Goal: Contribute content: Contribute content

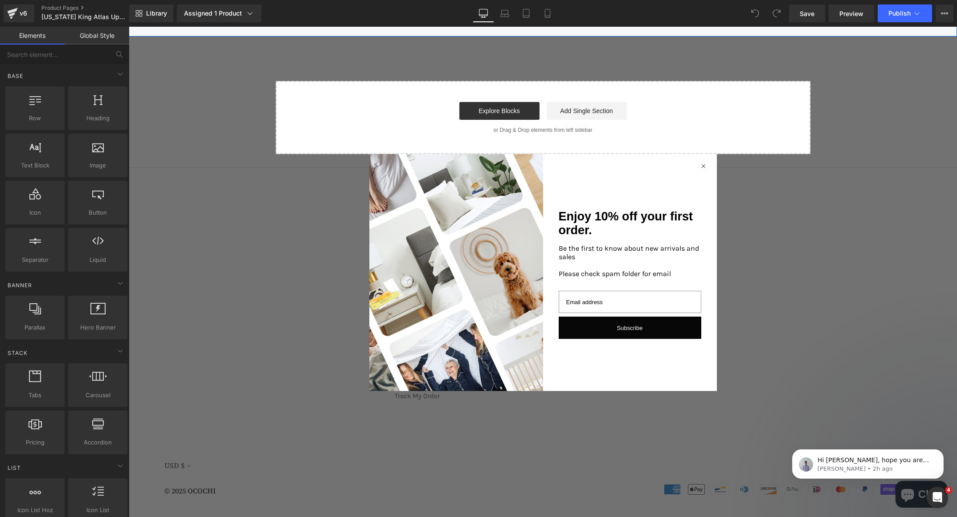
scroll to position [2891, 0]
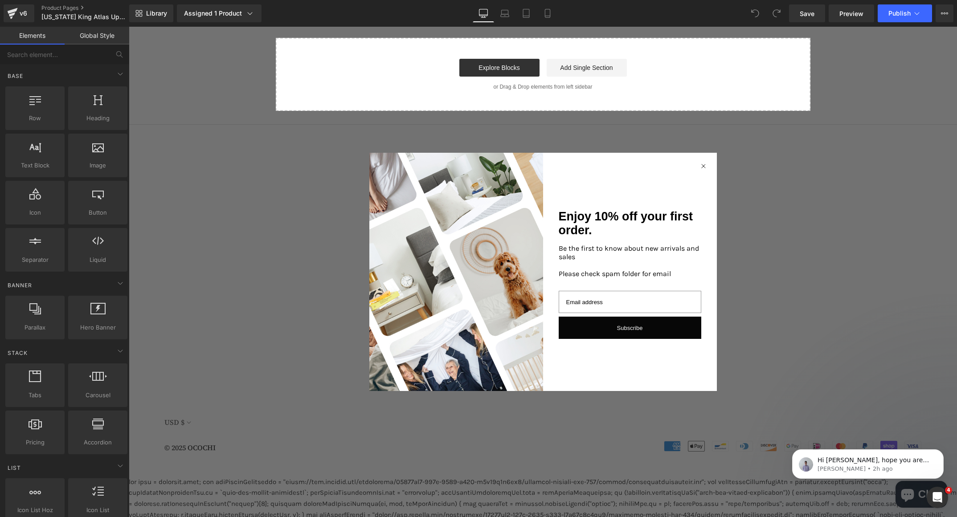
click at [701, 164] on icon "Close dialog" at bounding box center [703, 166] width 4 height 4
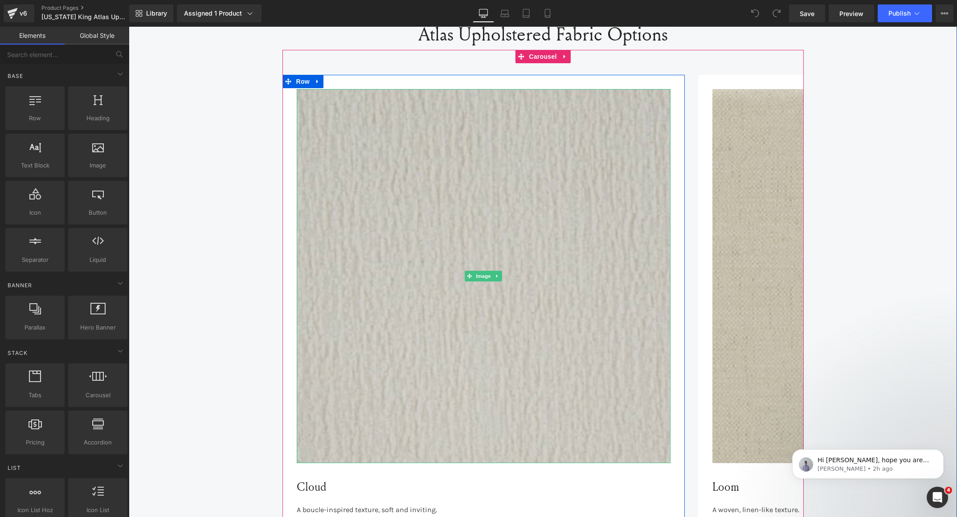
scroll to position [2292, 0]
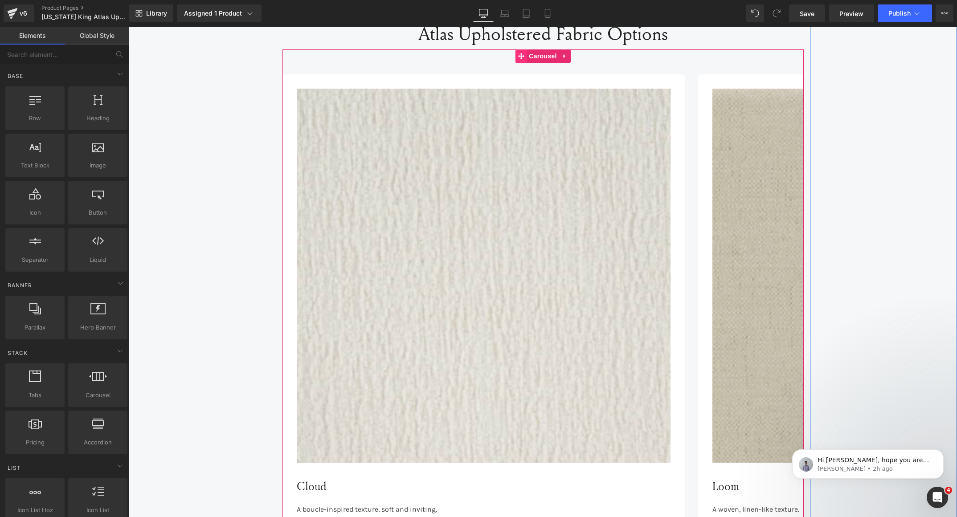
click at [516, 49] on span at bounding box center [521, 55] width 12 height 13
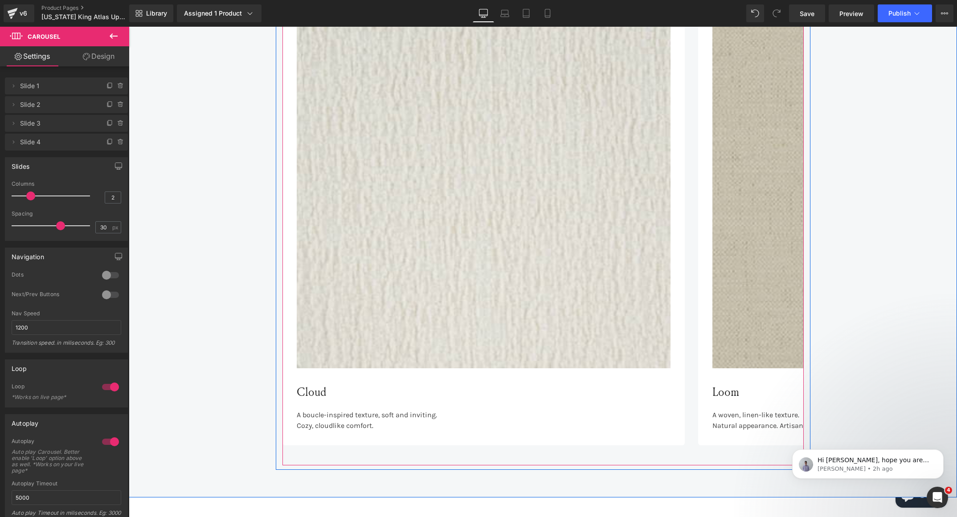
scroll to position [2386, 0]
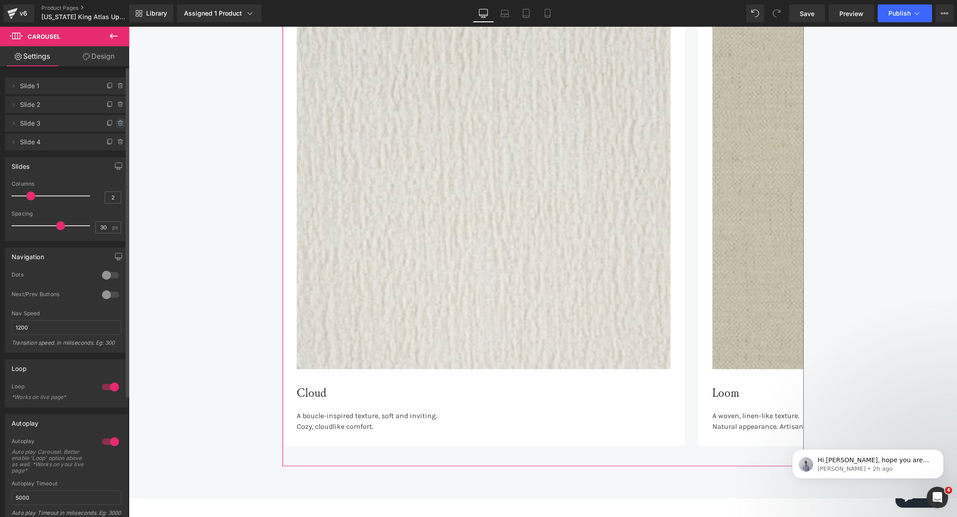
click at [119, 121] on icon at bounding box center [120, 121] width 2 height 1
click at [117, 120] on button "Delete" at bounding box center [111, 124] width 28 height 12
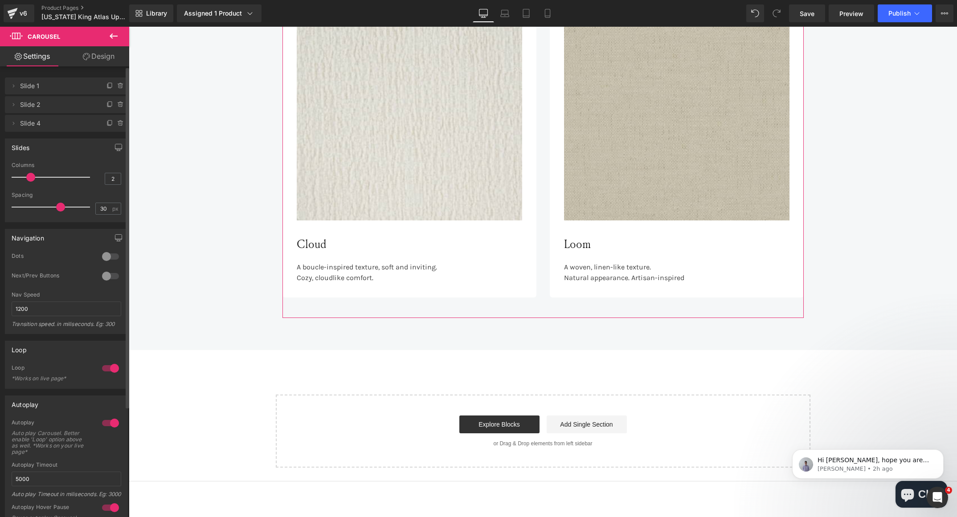
click at [119, 121] on icon at bounding box center [120, 121] width 2 height 1
click at [117, 120] on button "Delete" at bounding box center [111, 124] width 28 height 12
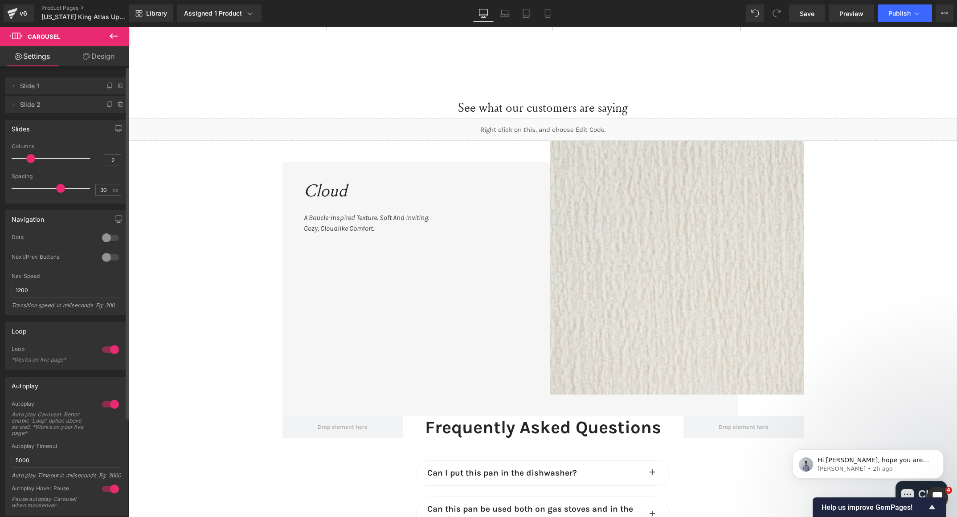
scroll to position [1589, 0]
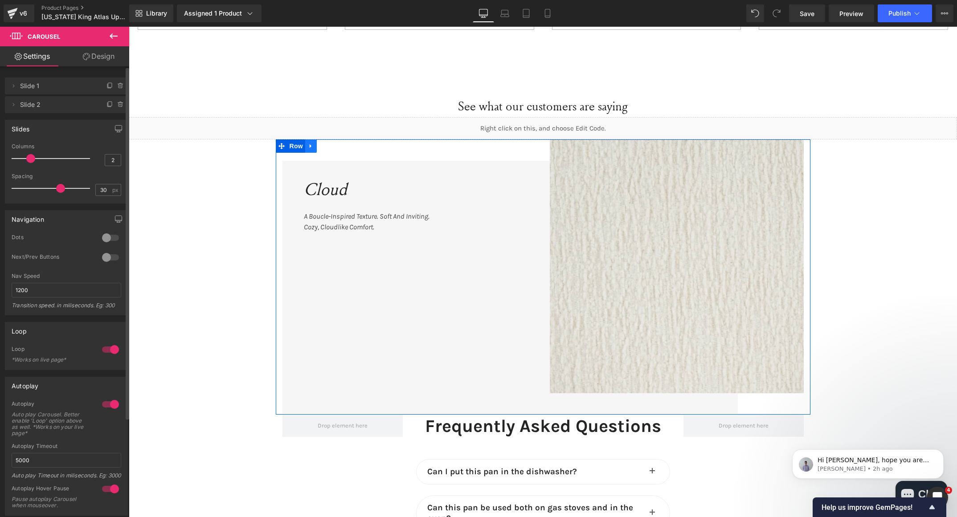
click at [308, 143] on icon at bounding box center [311, 146] width 6 height 7
click at [331, 143] on icon at bounding box center [334, 146] width 6 height 6
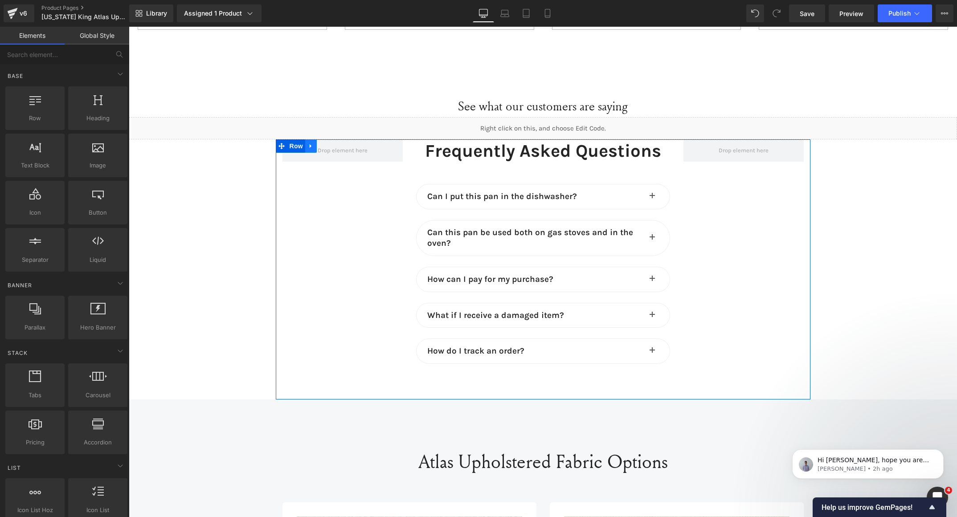
click at [310, 144] on icon at bounding box center [311, 146] width 2 height 4
click at [331, 139] on link at bounding box center [334, 145] width 12 height 13
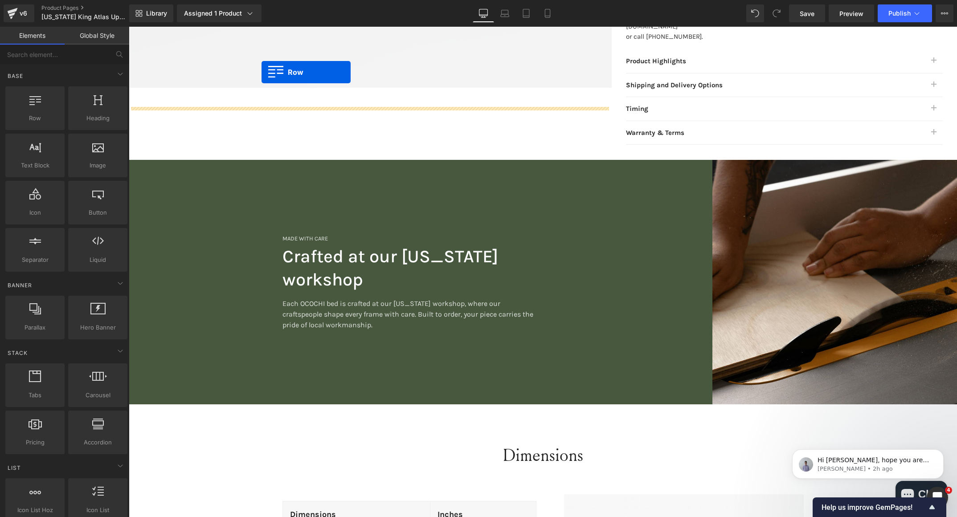
scroll to position [488, 0]
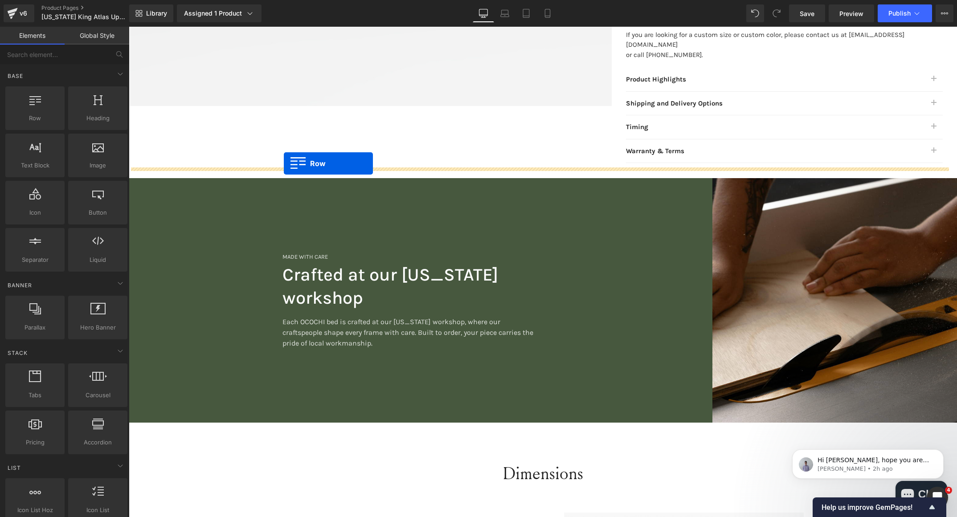
drag, startPoint x: 132, startPoint y: 138, endPoint x: 285, endPoint y: 163, distance: 154.4
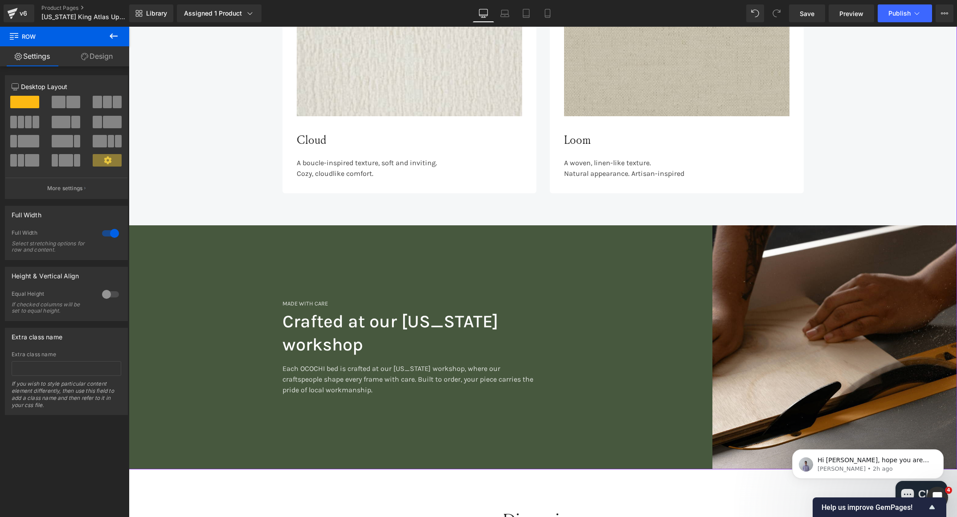
scroll to position [1028, 0]
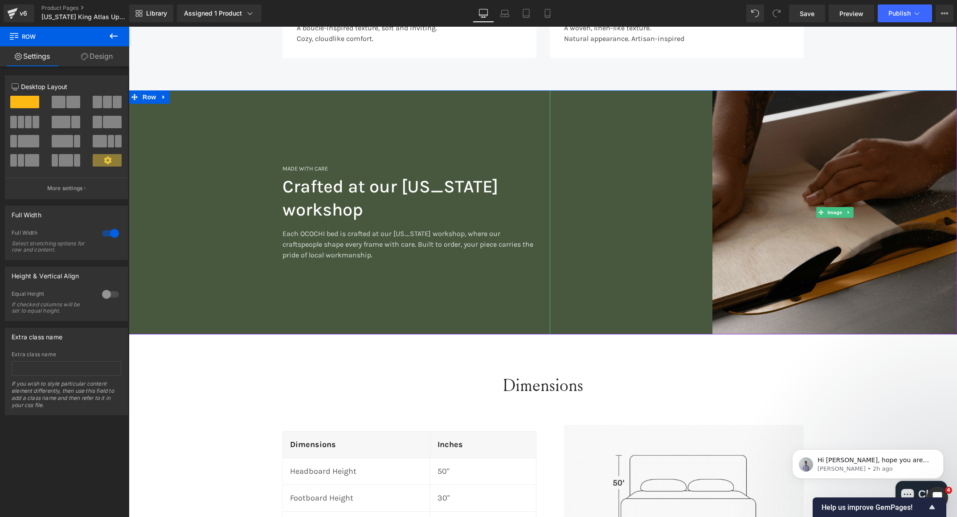
click at [725, 151] on img at bounding box center [834, 212] width 245 height 245
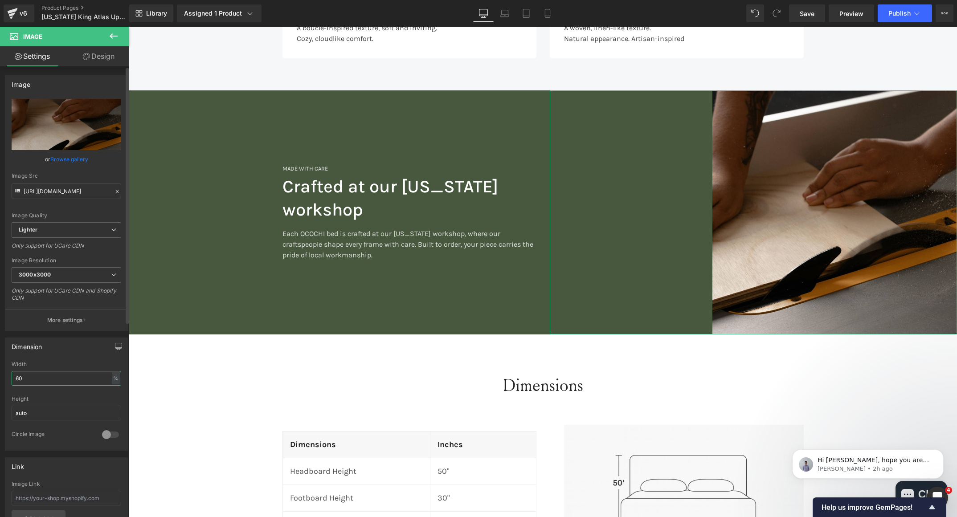
click at [31, 379] on input "60" at bounding box center [67, 378] width 110 height 15
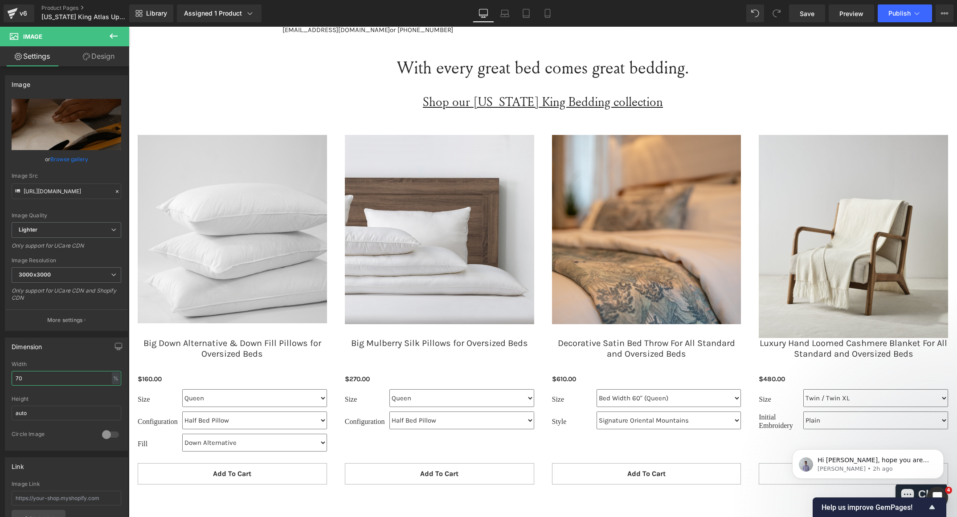
scroll to position [1938, 0]
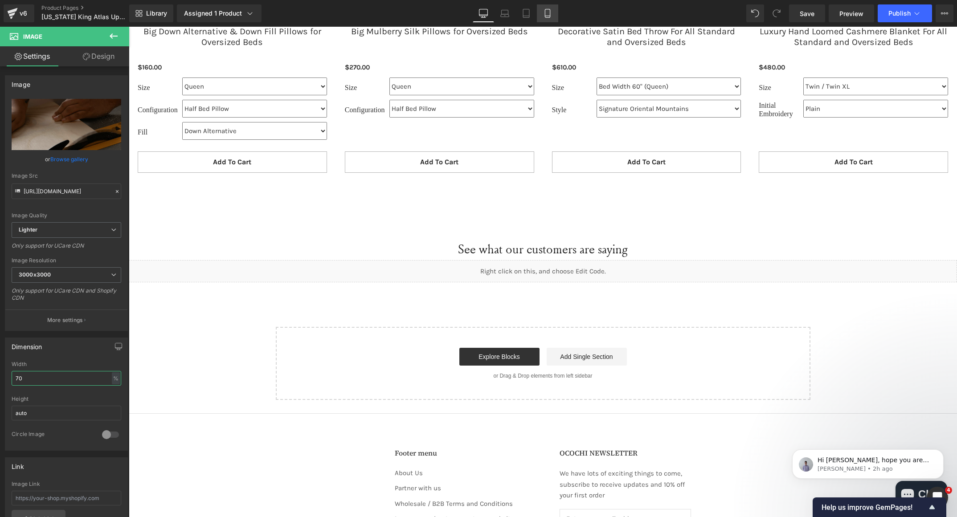
type input "70"
click at [539, 13] on link "Mobile" at bounding box center [547, 13] width 21 height 18
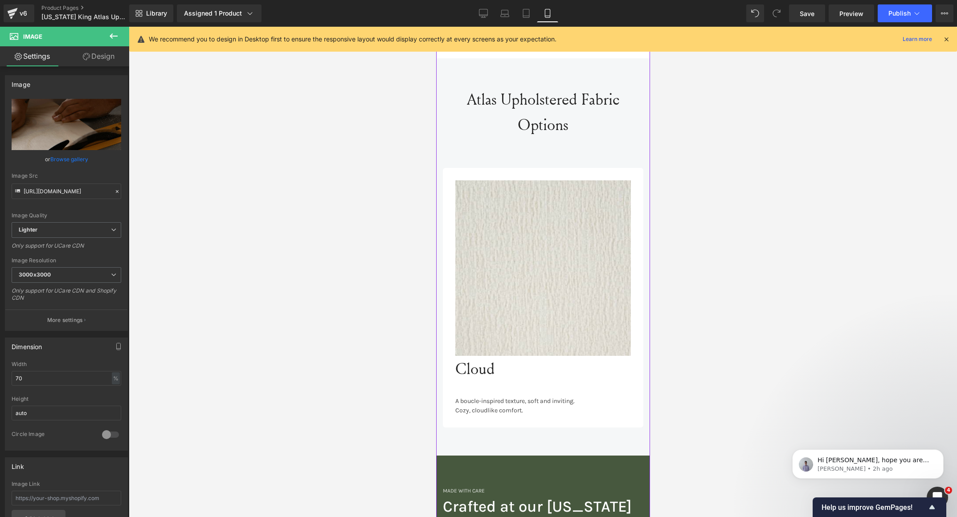
scroll to position [859, 0]
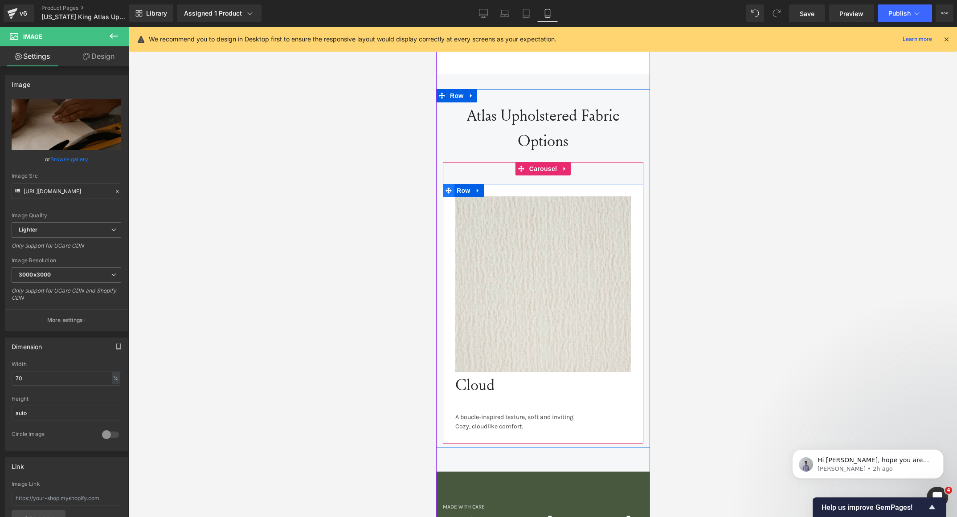
click at [445, 188] on icon at bounding box center [448, 191] width 6 height 7
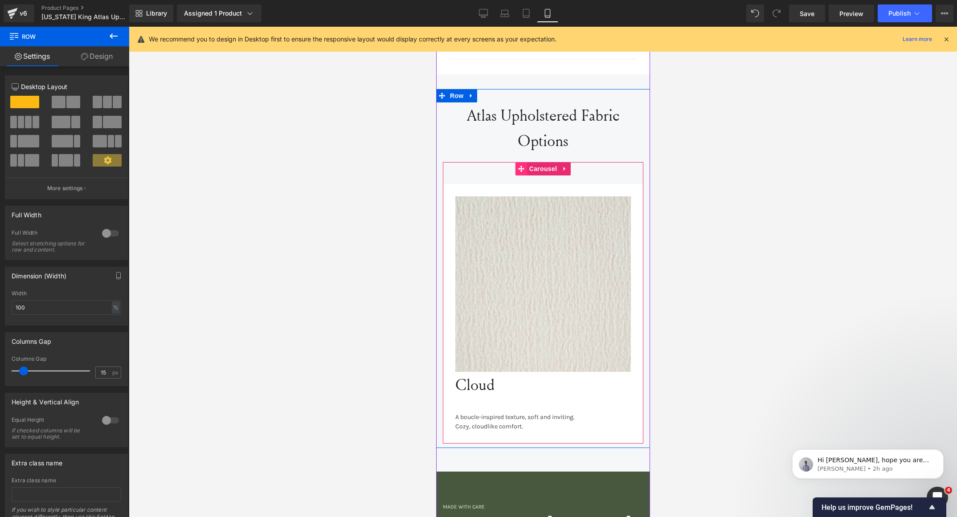
click at [518, 166] on icon at bounding box center [521, 169] width 6 height 7
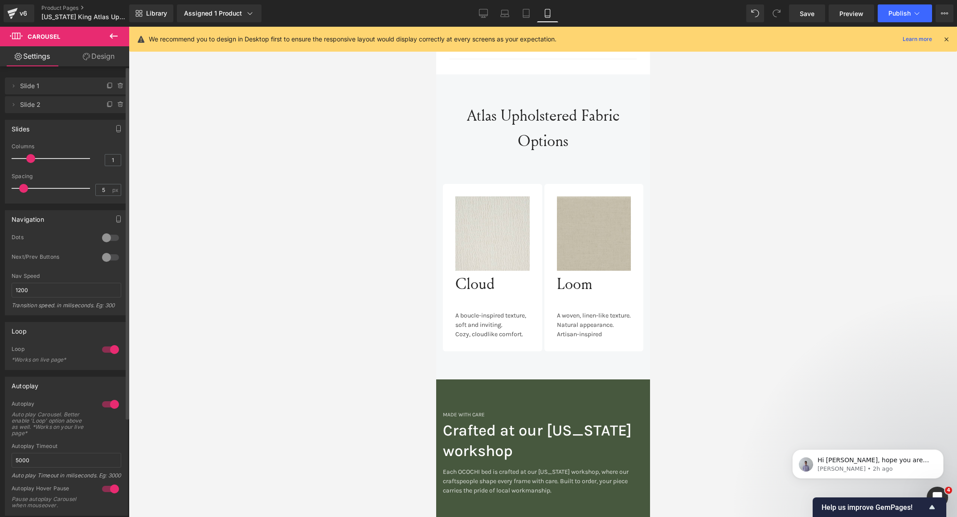
drag, startPoint x: 17, startPoint y: 158, endPoint x: 25, endPoint y: 159, distance: 8.1
click at [26, 159] on span at bounding box center [30, 158] width 9 height 9
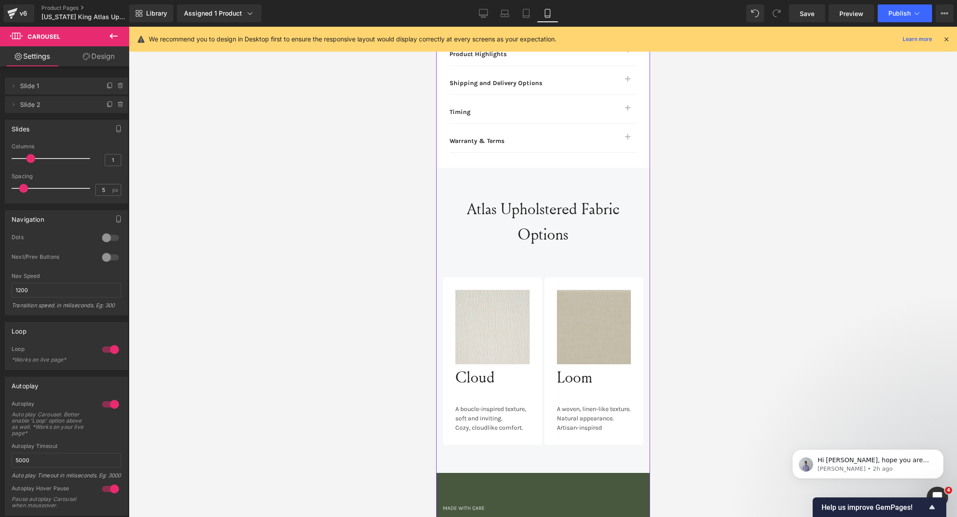
scroll to position [764, 0]
click at [519, 224] on icon at bounding box center [521, 226] width 5 height 5
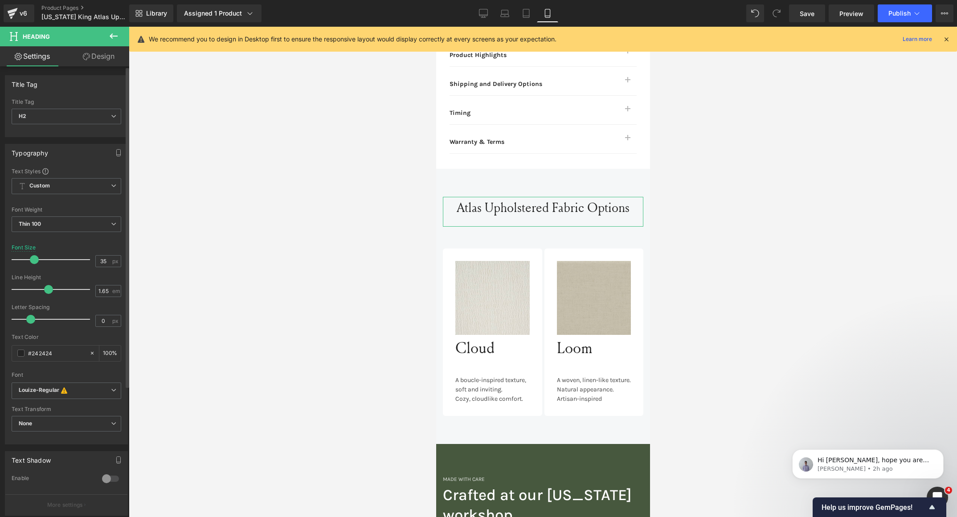
drag, startPoint x: 38, startPoint y: 258, endPoint x: 33, endPoint y: 261, distance: 5.2
click at [33, 261] on span at bounding box center [34, 259] width 9 height 9
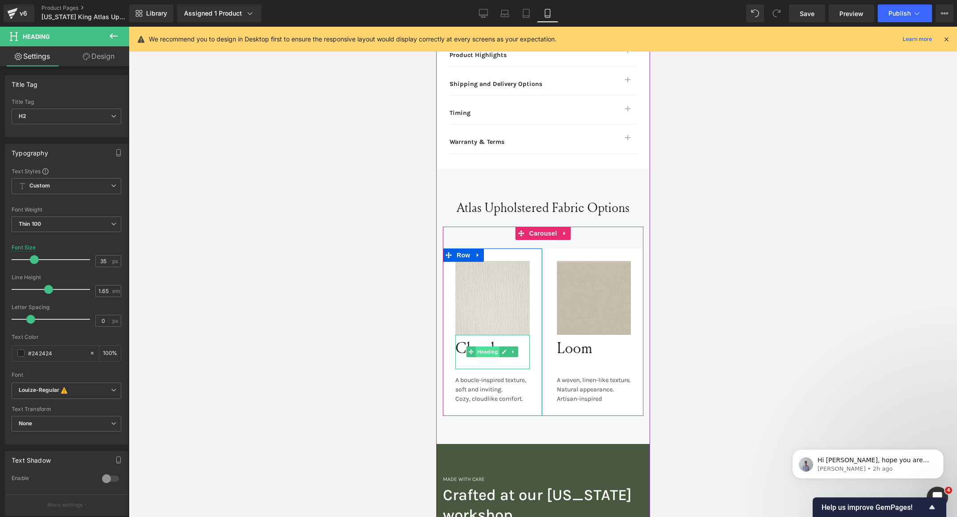
click at [475, 347] on span "Heading" at bounding box center [487, 352] width 24 height 11
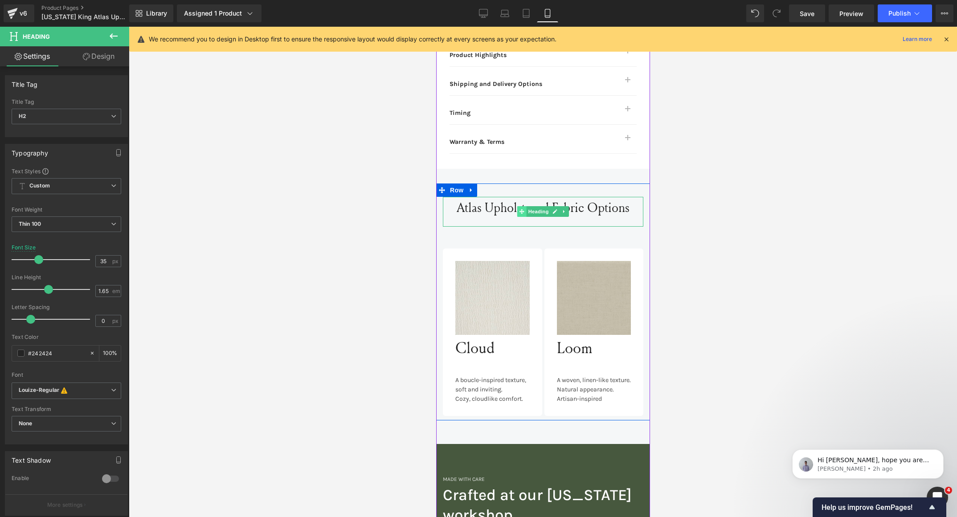
click at [519, 209] on icon at bounding box center [521, 211] width 5 height 5
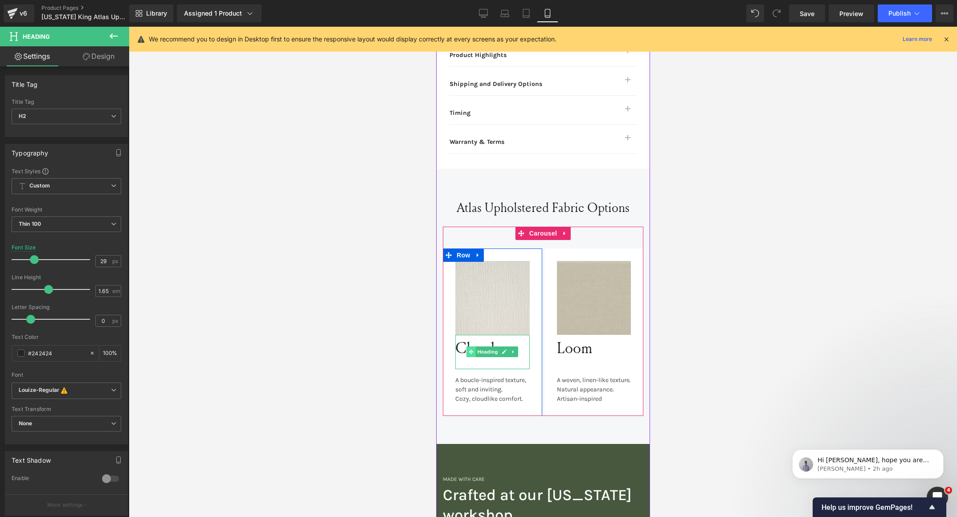
click at [468, 349] on icon at bounding box center [470, 351] width 5 height 5
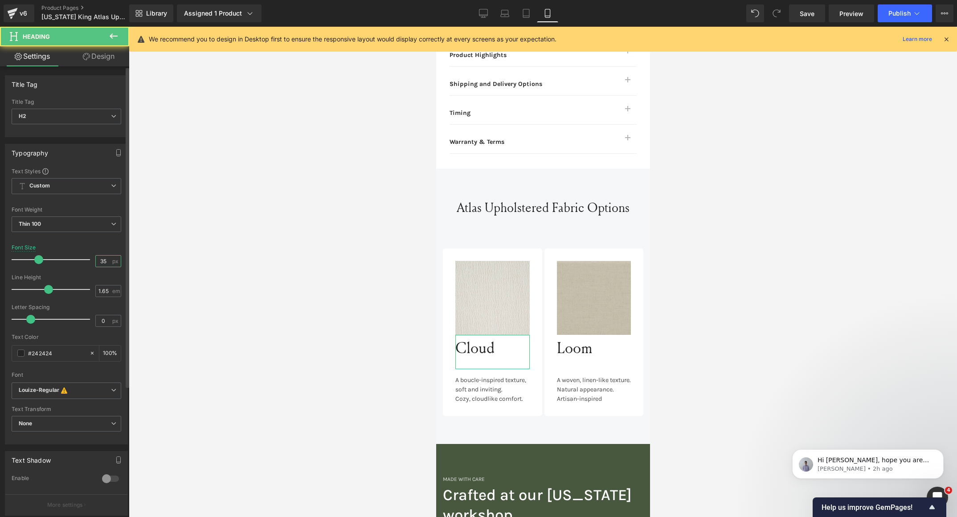
click at [101, 259] on input "35" at bounding box center [104, 261] width 16 height 11
type input "29"
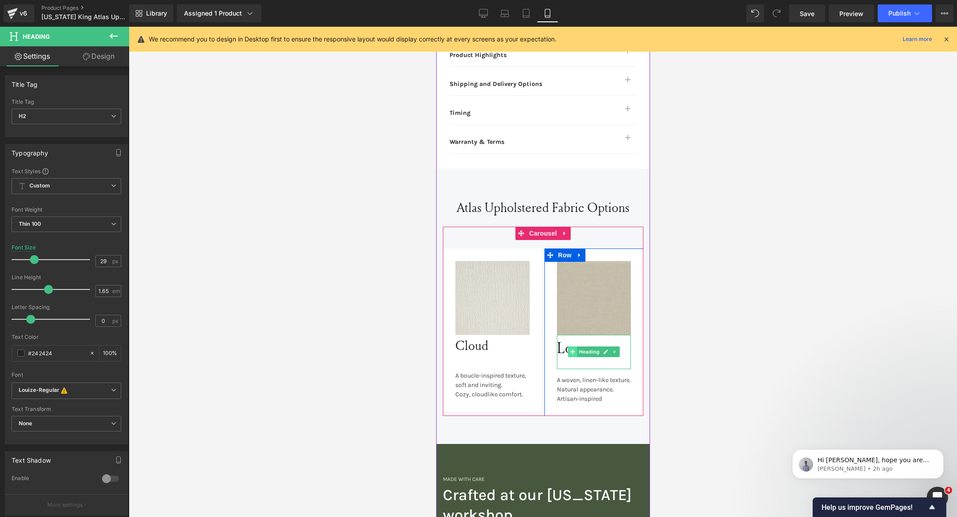
click at [569, 347] on span at bounding box center [571, 352] width 9 height 11
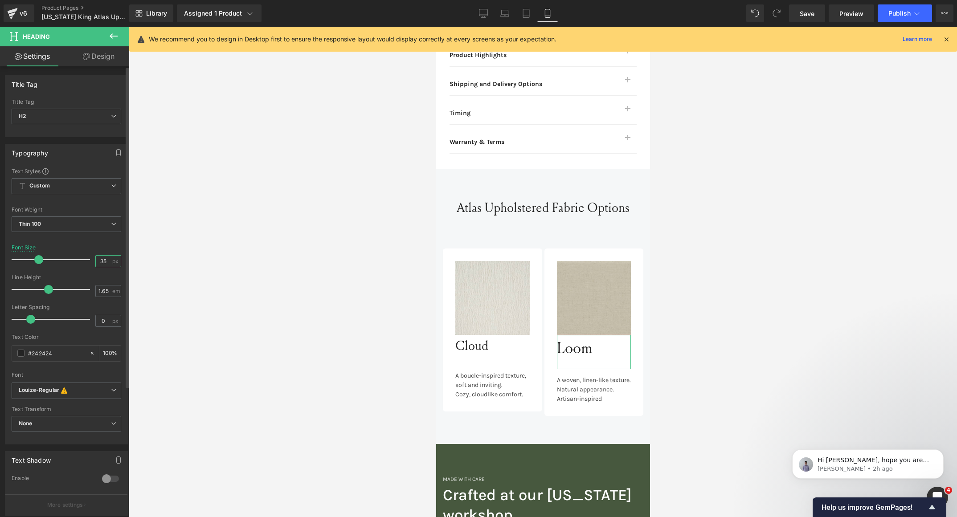
click at [100, 259] on input "35" at bounding box center [104, 261] width 16 height 11
type input "29"
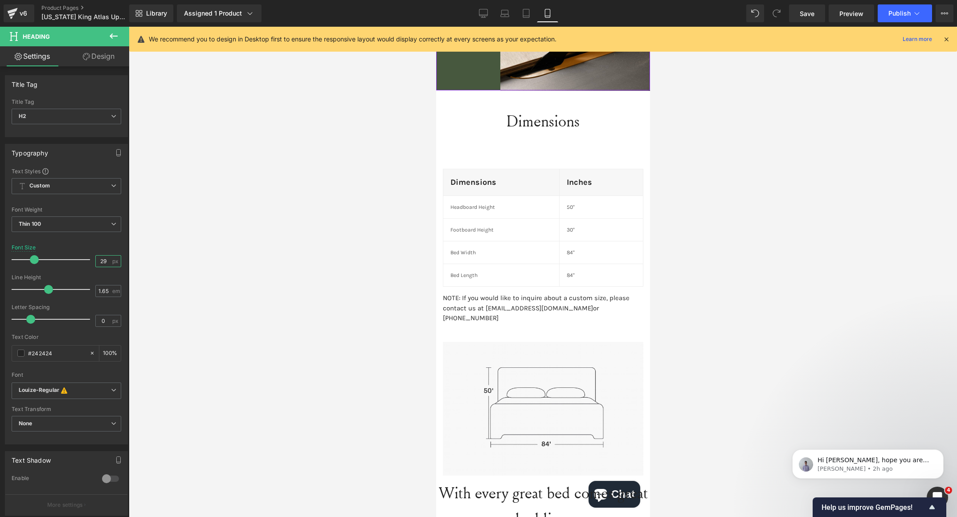
scroll to position [1410, 0]
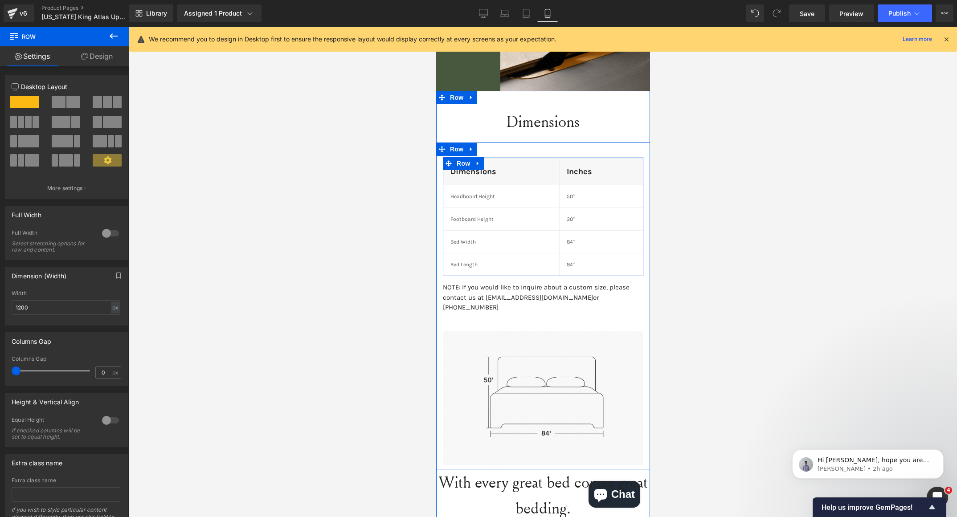
drag, startPoint x: 526, startPoint y: 150, endPoint x: 529, endPoint y: 139, distance: 11.7
click at [529, 143] on div "Dimensions Heading Inches Heading Row Headboard Height Text Block 50" Text Bloc…" at bounding box center [543, 306] width 214 height 327
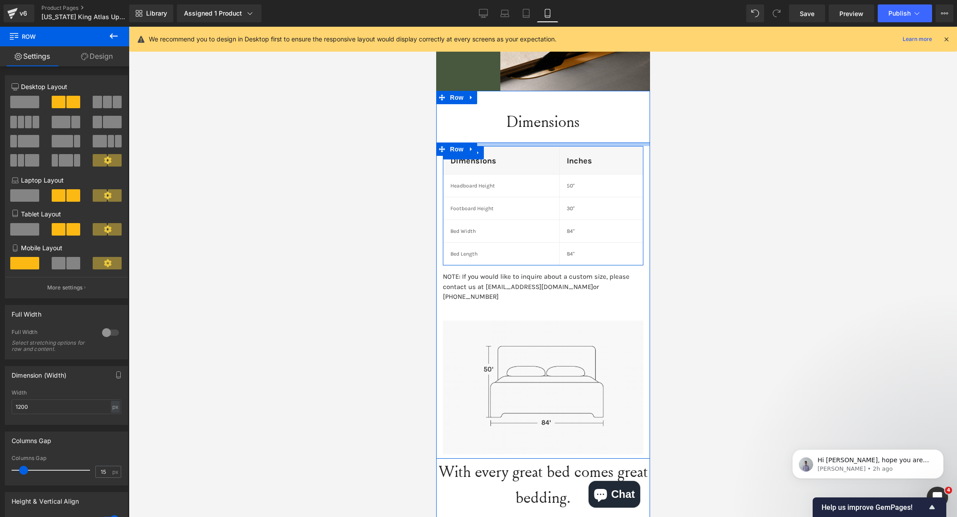
drag, startPoint x: 538, startPoint y: 138, endPoint x: 543, endPoint y: 127, distance: 12.2
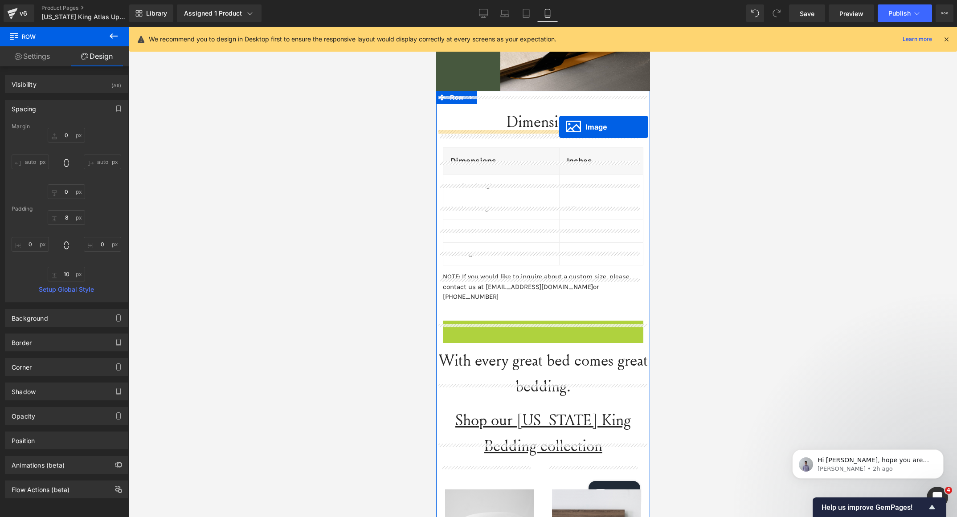
drag, startPoint x: 526, startPoint y: 363, endPoint x: 559, endPoint y: 127, distance: 238.7
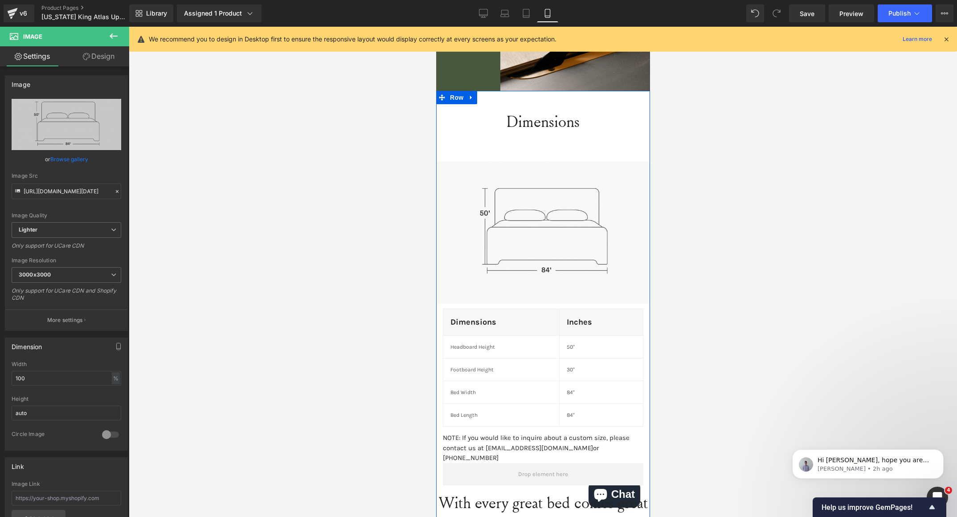
click at [530, 122] on div "Dimensions" at bounding box center [543, 126] width 214 height 34
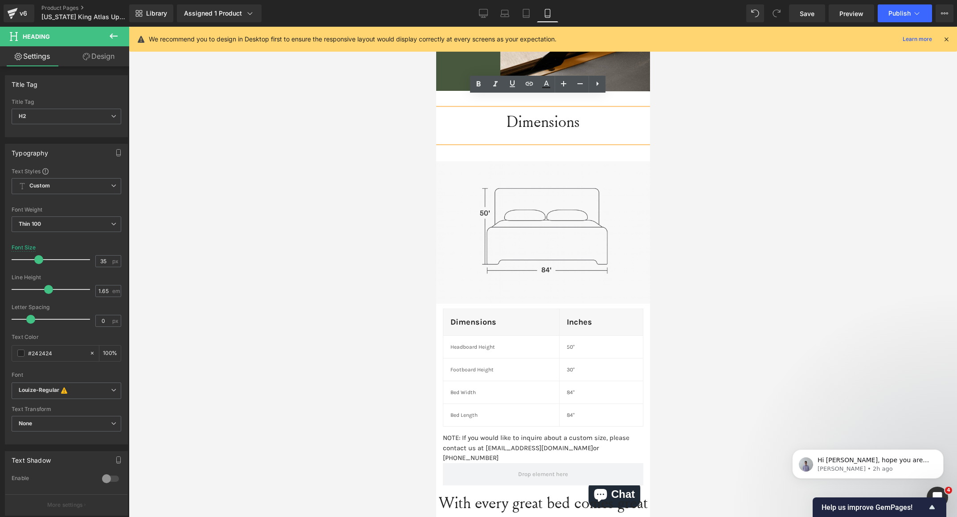
click at [524, 128] on div "Dimensions" at bounding box center [543, 126] width 214 height 34
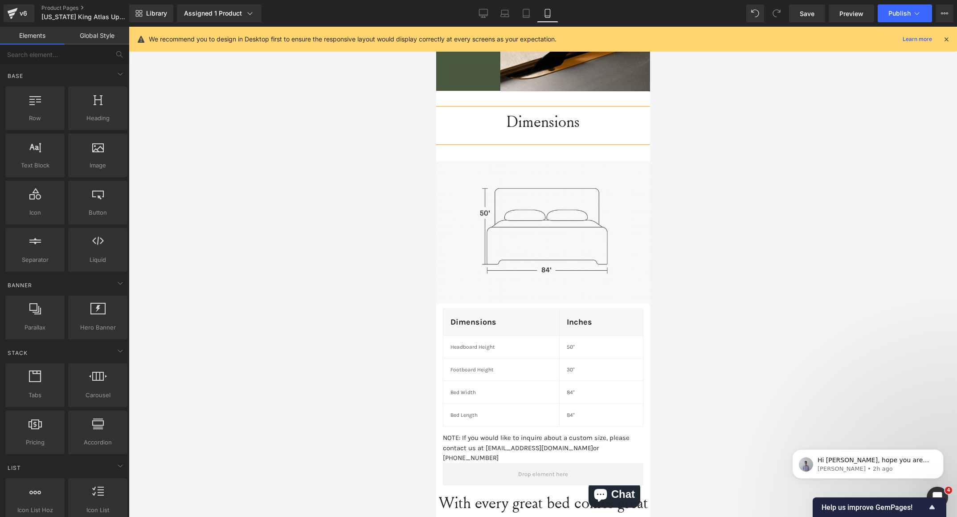
click at [715, 175] on div at bounding box center [543, 272] width 828 height 490
click at [519, 123] on icon at bounding box center [521, 125] width 5 height 5
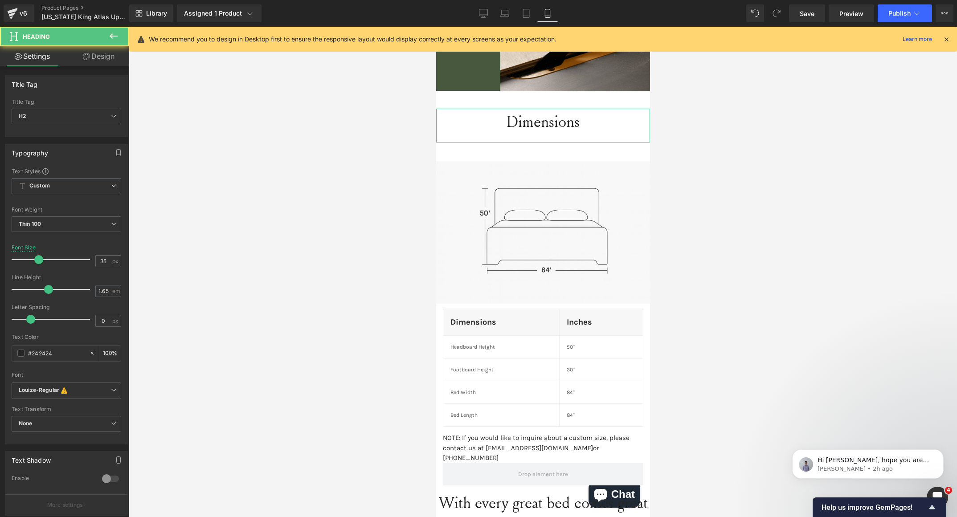
click at [112, 65] on link "Design" at bounding box center [98, 56] width 65 height 20
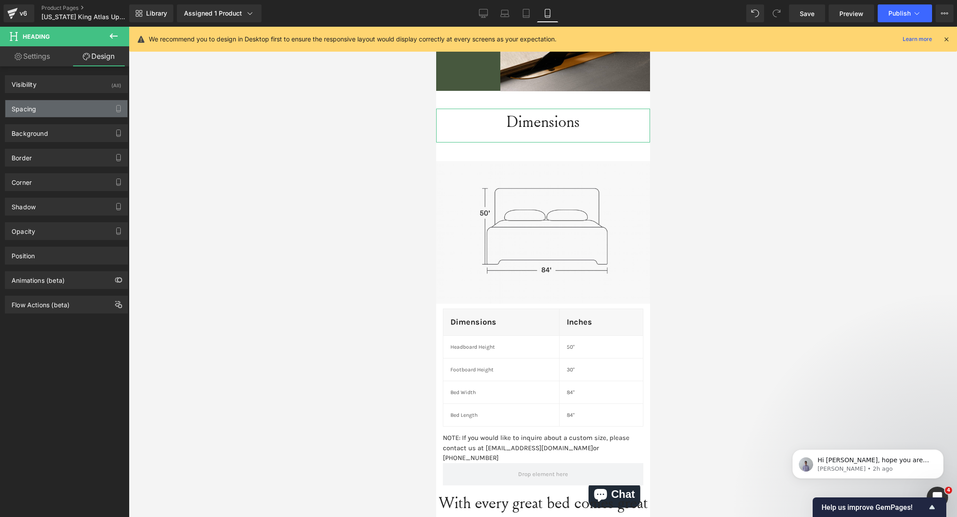
click at [35, 102] on div "Spacing" at bounding box center [24, 106] width 24 height 12
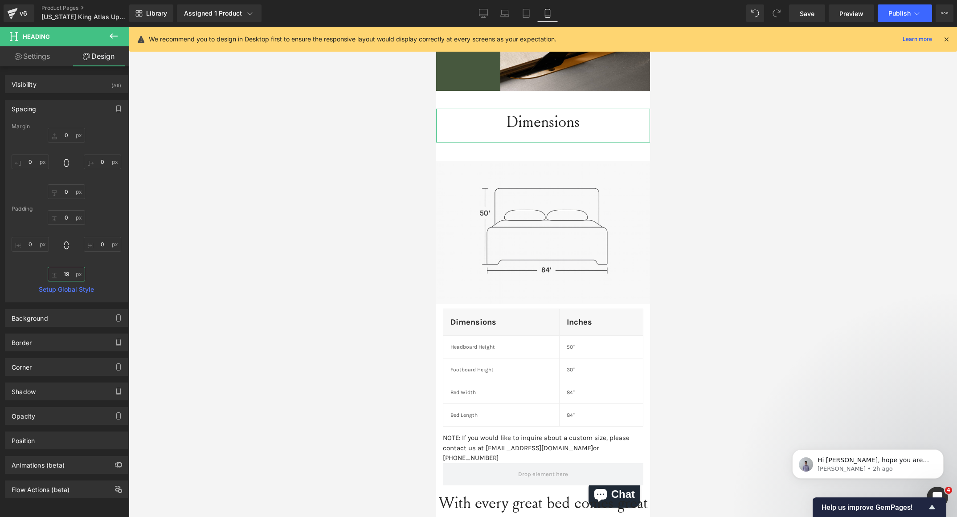
click at [63, 272] on input "19" at bounding box center [66, 274] width 37 height 15
type input "\"
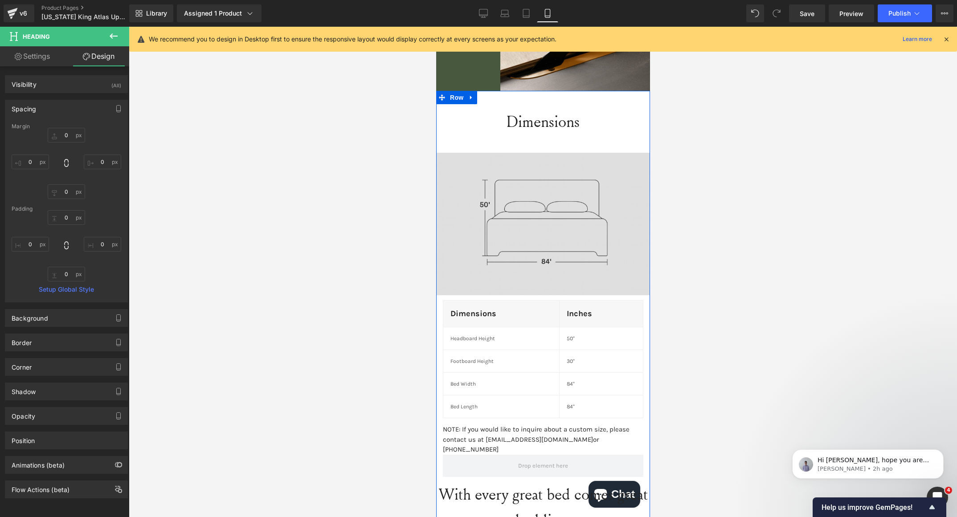
click at [522, 160] on img at bounding box center [543, 224] width 214 height 143
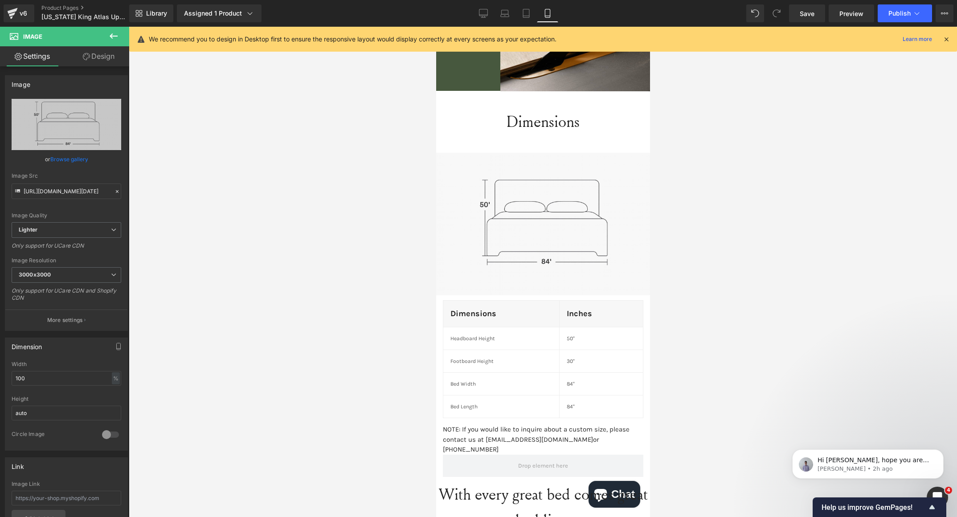
click at [93, 51] on link "Design" at bounding box center [98, 56] width 65 height 20
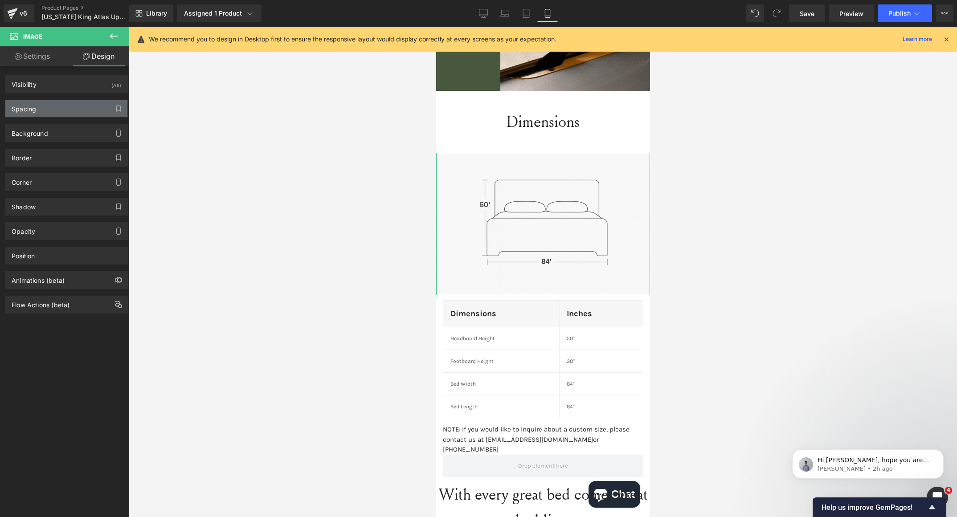
click at [65, 102] on div "Spacing" at bounding box center [66, 108] width 122 height 17
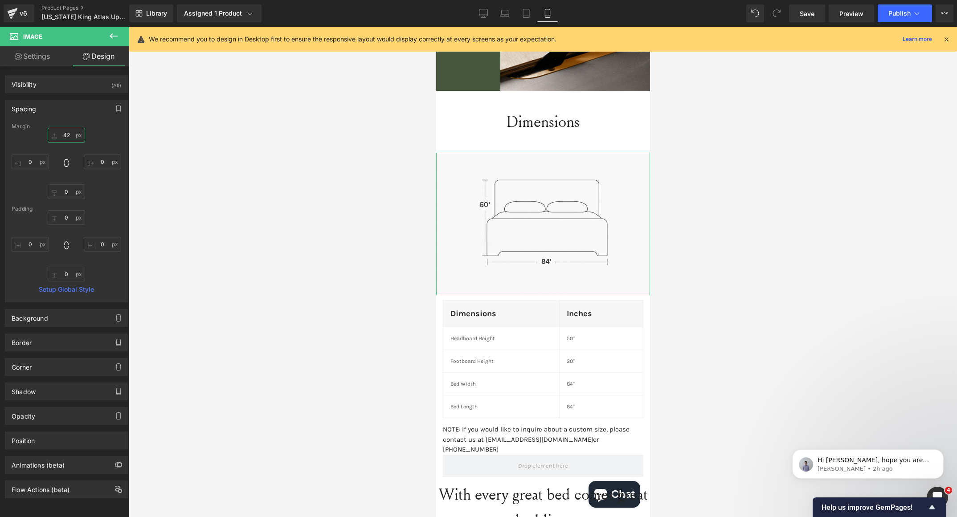
click at [64, 133] on input "42" at bounding box center [66, 135] width 37 height 15
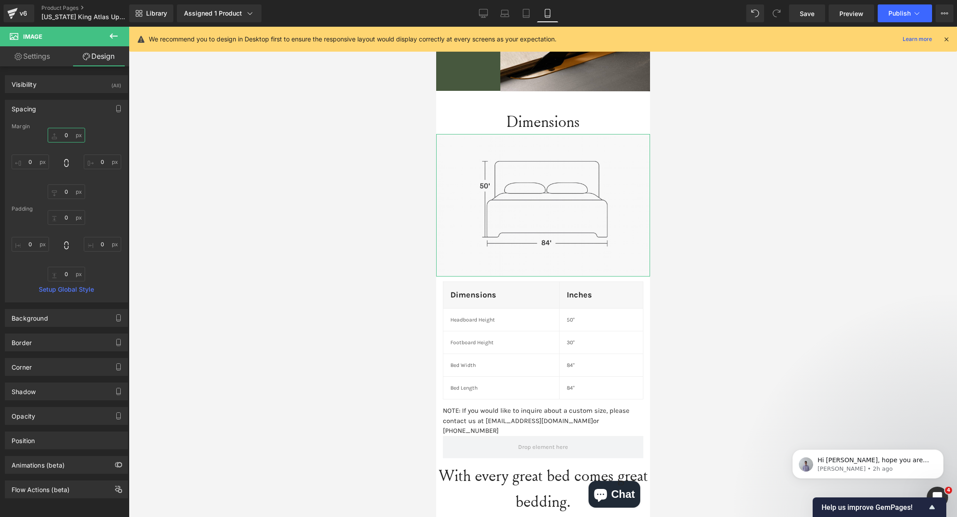
click at [64, 133] on input "text" at bounding box center [66, 135] width 37 height 15
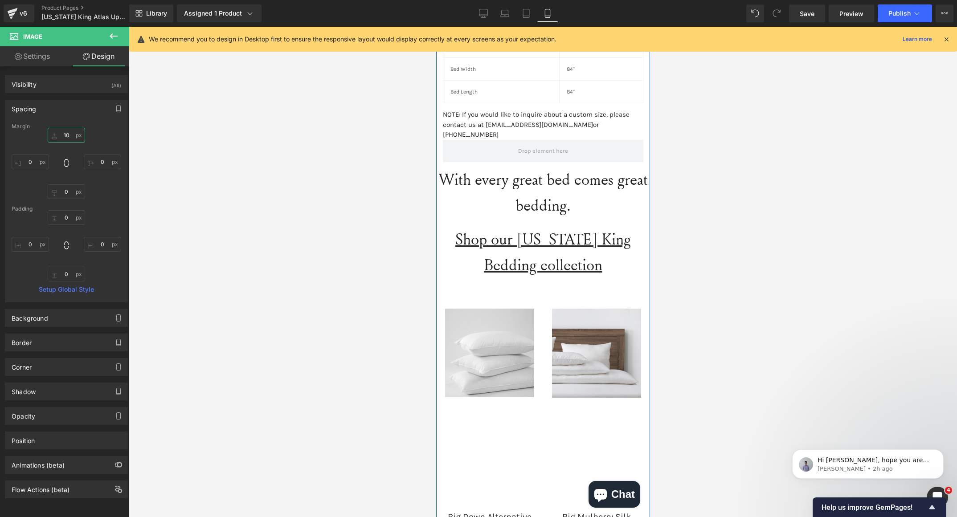
scroll to position [1705, 0]
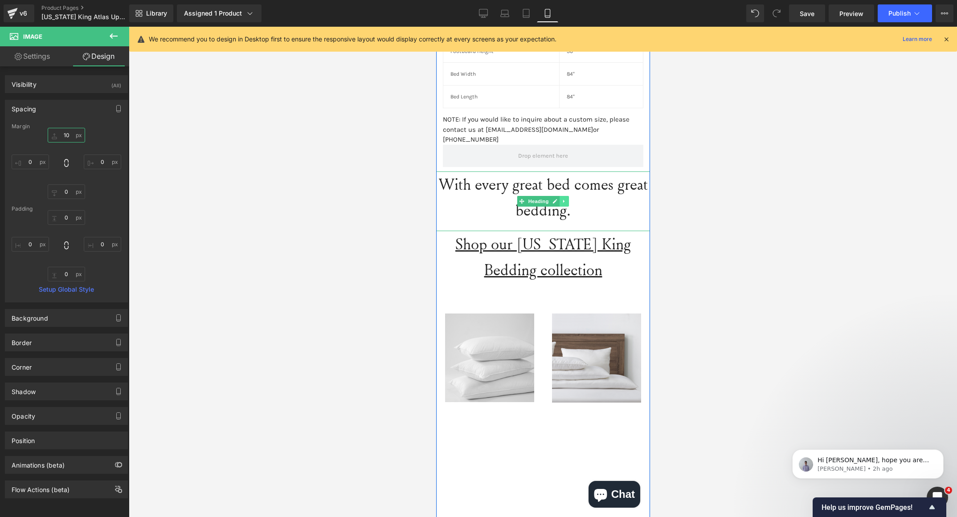
type input "10"
click at [561, 199] on icon at bounding box center [563, 201] width 5 height 5
click at [502, 175] on div "With every great bed comes great bedding. Heading" at bounding box center [543, 201] width 214 height 60
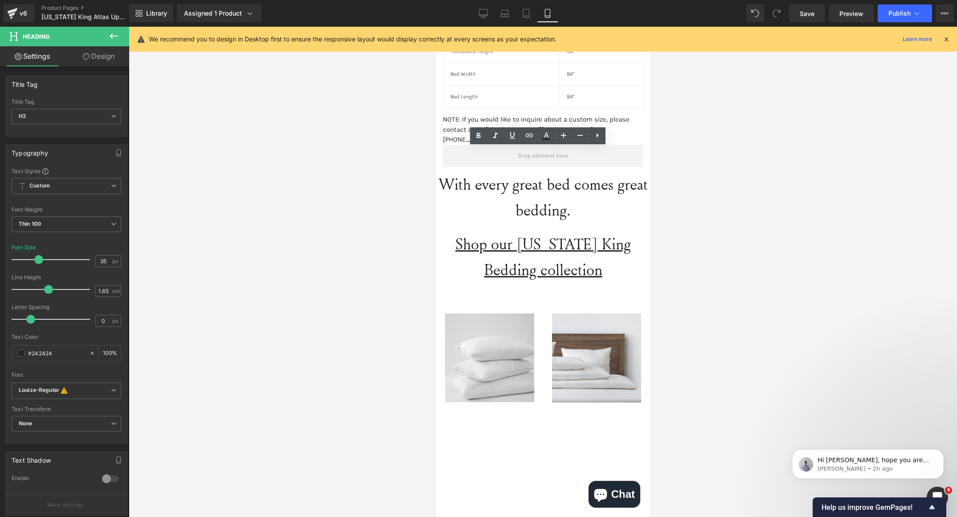
click at [370, 162] on div at bounding box center [543, 272] width 828 height 490
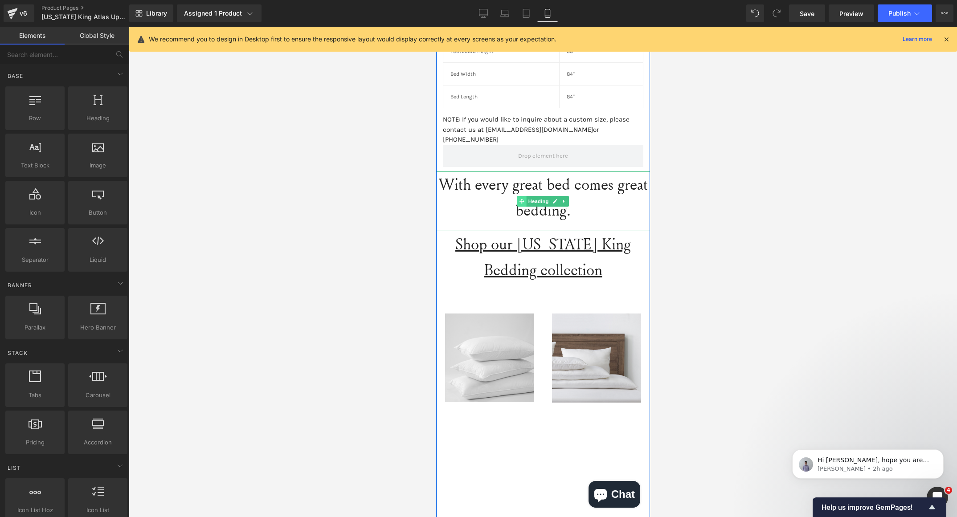
click at [519, 199] on icon at bounding box center [521, 201] width 5 height 5
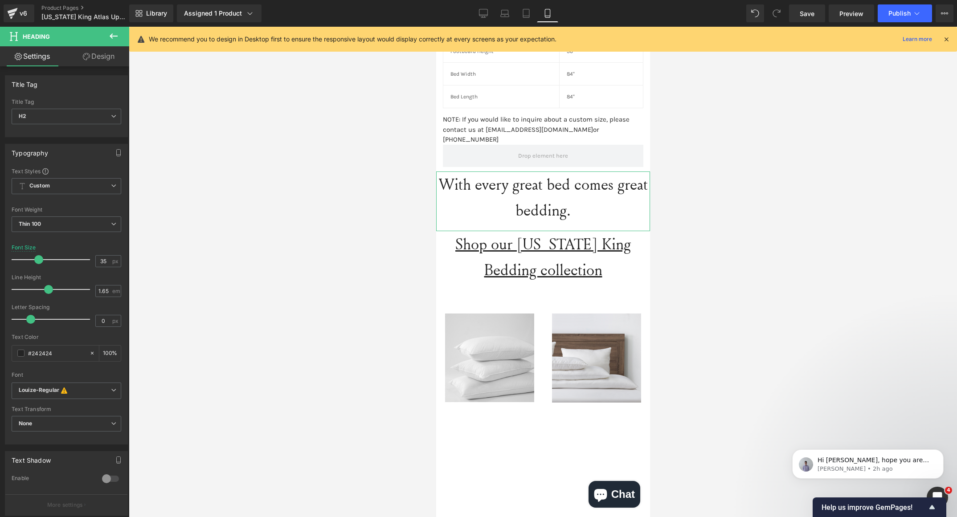
click at [99, 65] on link "Design" at bounding box center [98, 56] width 65 height 20
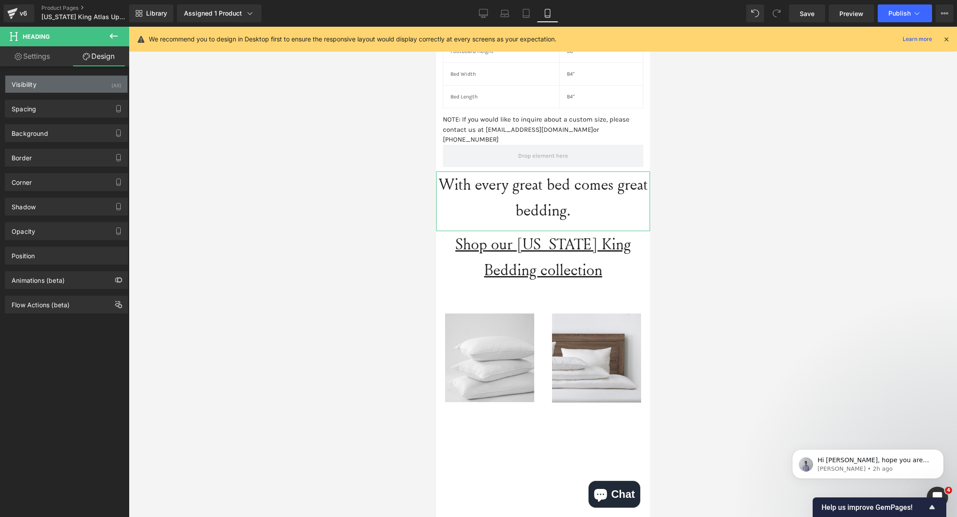
click at [78, 88] on div "Visibility (All)" at bounding box center [66, 84] width 122 height 17
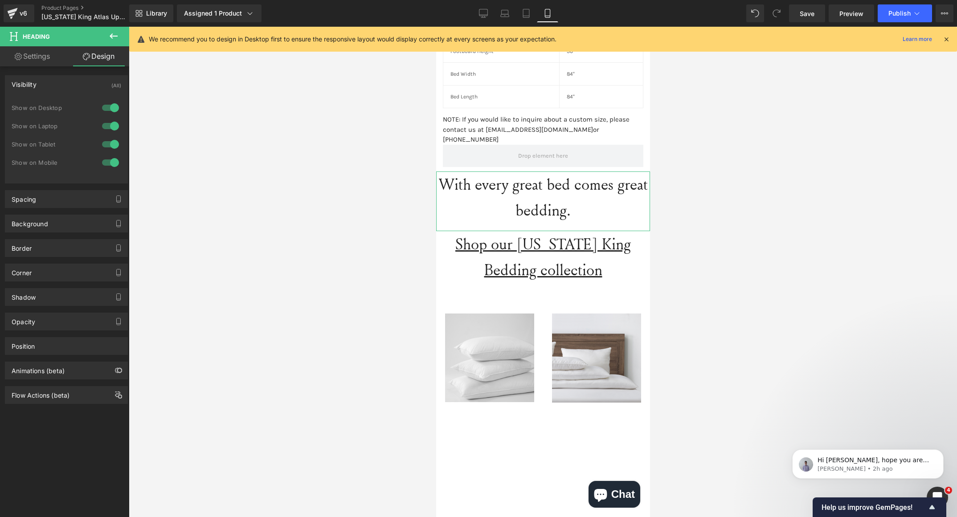
click at [110, 144] on div at bounding box center [110, 144] width 21 height 14
click at [106, 165] on div at bounding box center [110, 162] width 21 height 14
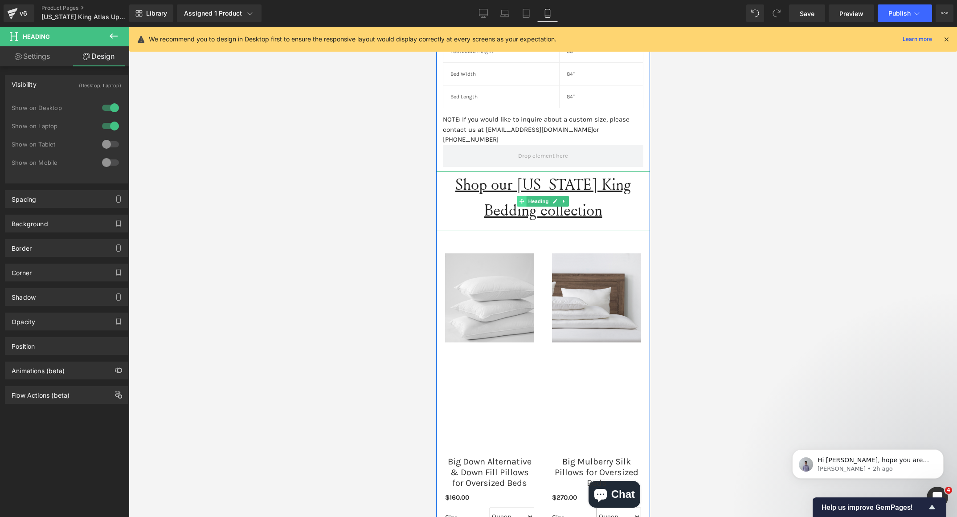
click at [517, 196] on span at bounding box center [521, 201] width 9 height 11
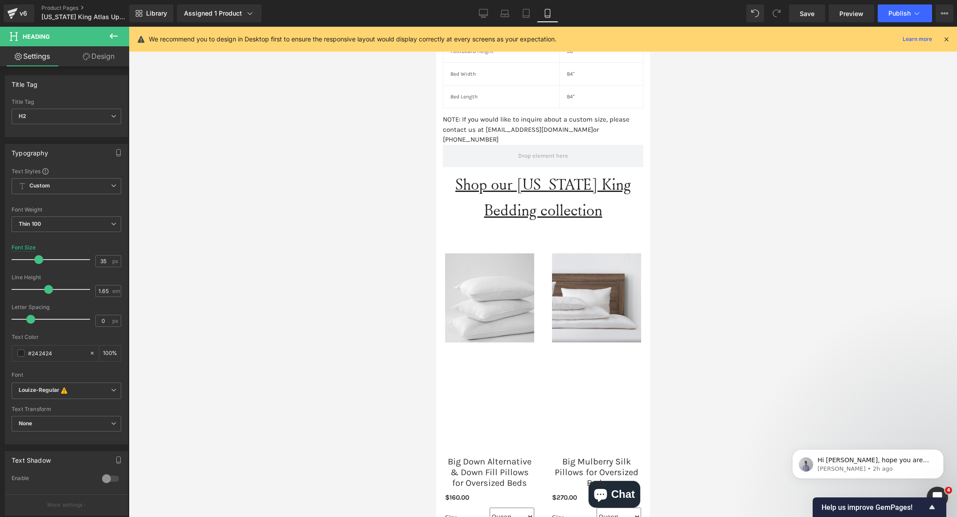
click at [124, 55] on link "Design" at bounding box center [98, 56] width 65 height 20
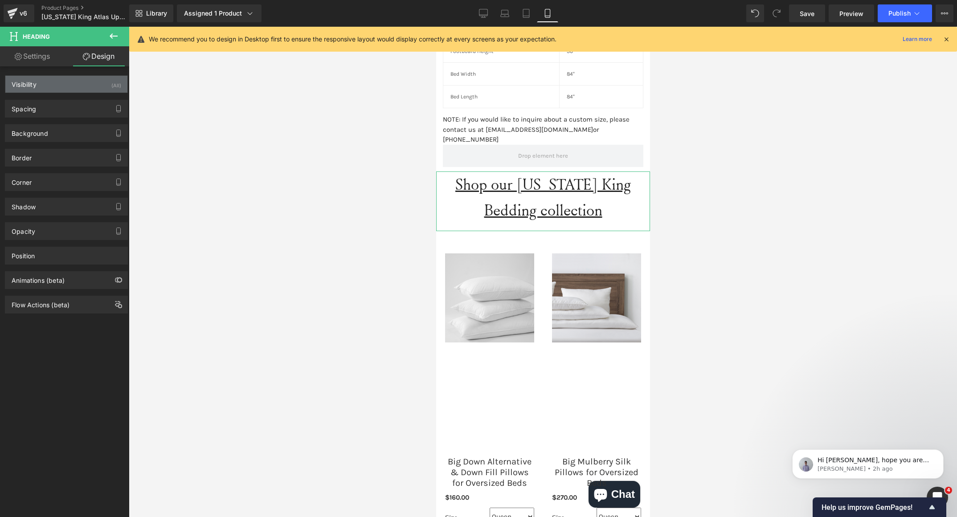
click at [73, 76] on div "Visibility (All)" at bounding box center [66, 84] width 122 height 17
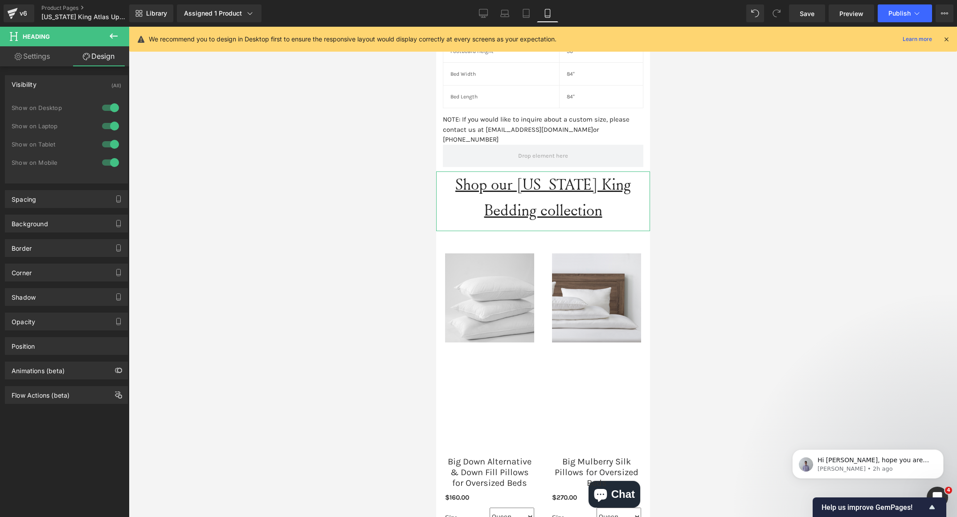
click at [104, 151] on div at bounding box center [110, 144] width 21 height 14
click at [104, 160] on div at bounding box center [110, 162] width 21 height 14
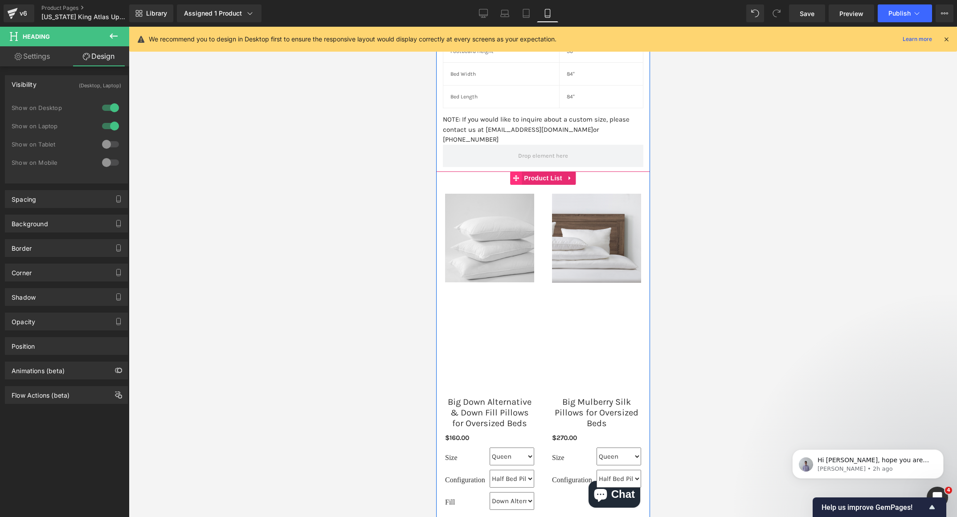
click at [513, 175] on icon at bounding box center [515, 178] width 6 height 7
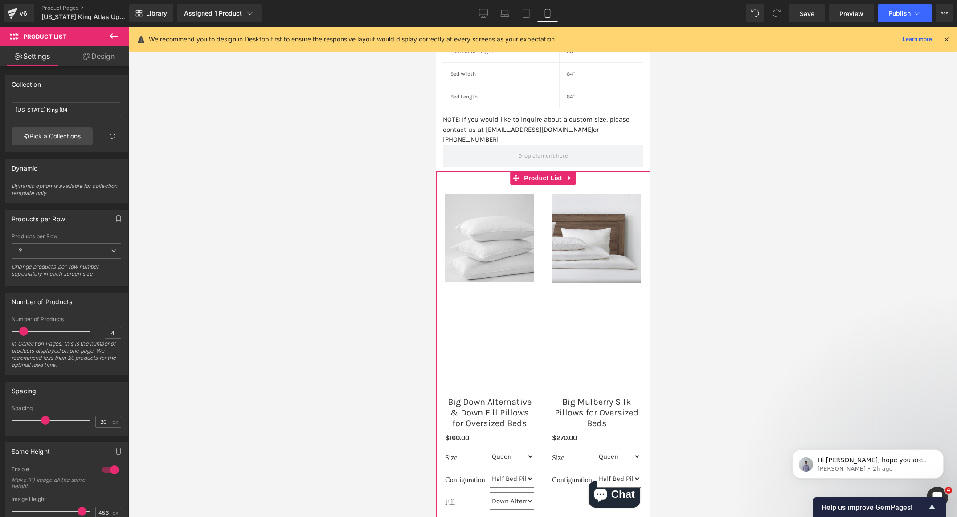
click at [100, 65] on link "Design" at bounding box center [98, 56] width 65 height 20
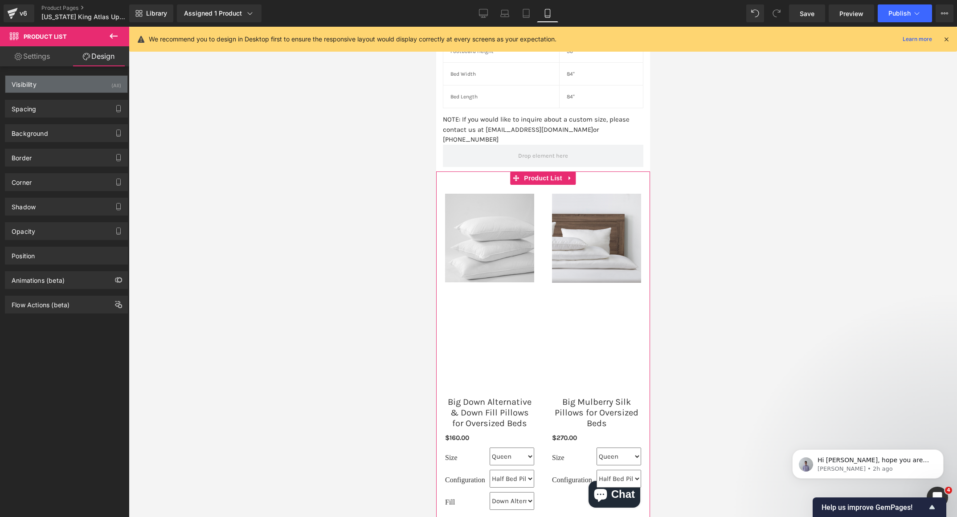
click at [82, 84] on div "Visibility (All)" at bounding box center [66, 84] width 122 height 17
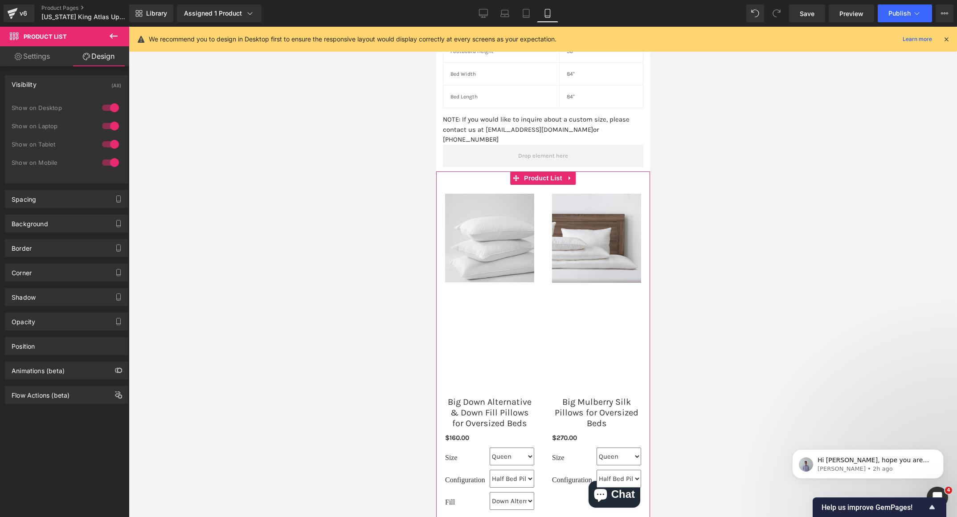
click at [105, 147] on div at bounding box center [110, 144] width 21 height 14
click at [104, 163] on div at bounding box center [110, 162] width 21 height 14
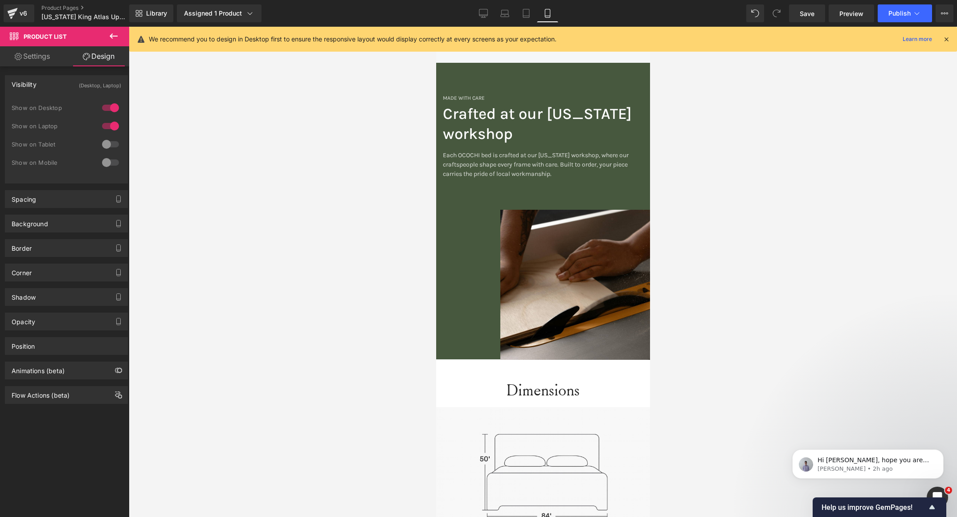
scroll to position [1140, 0]
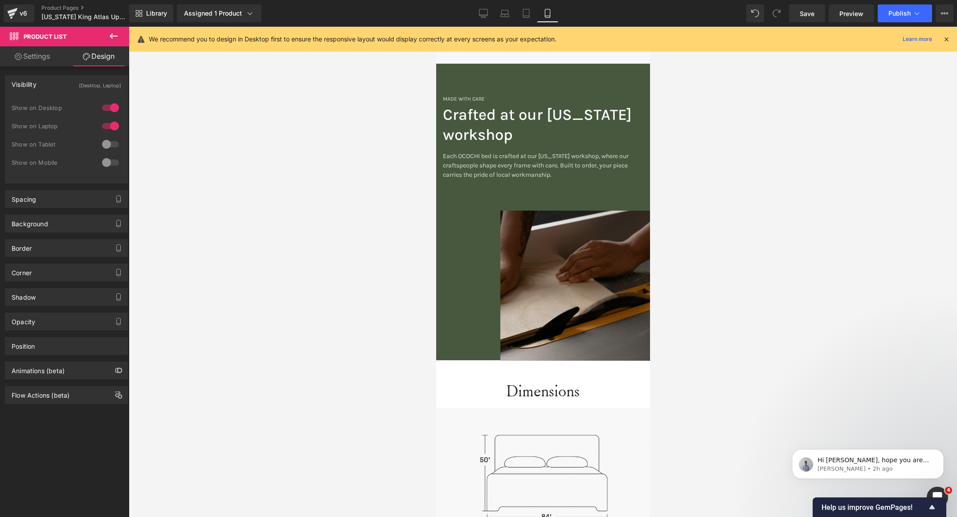
click at [560, 259] on img at bounding box center [575, 286] width 150 height 150
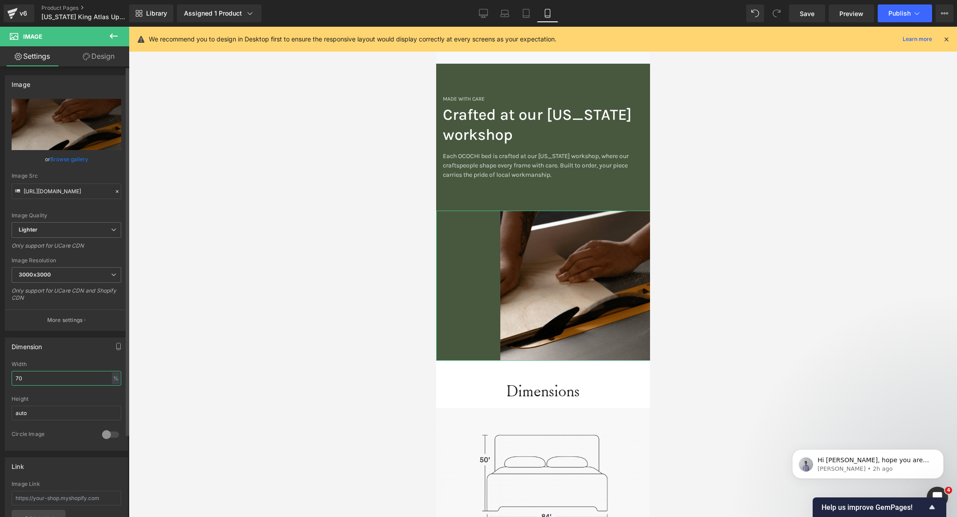
click at [32, 374] on input "70" at bounding box center [67, 378] width 110 height 15
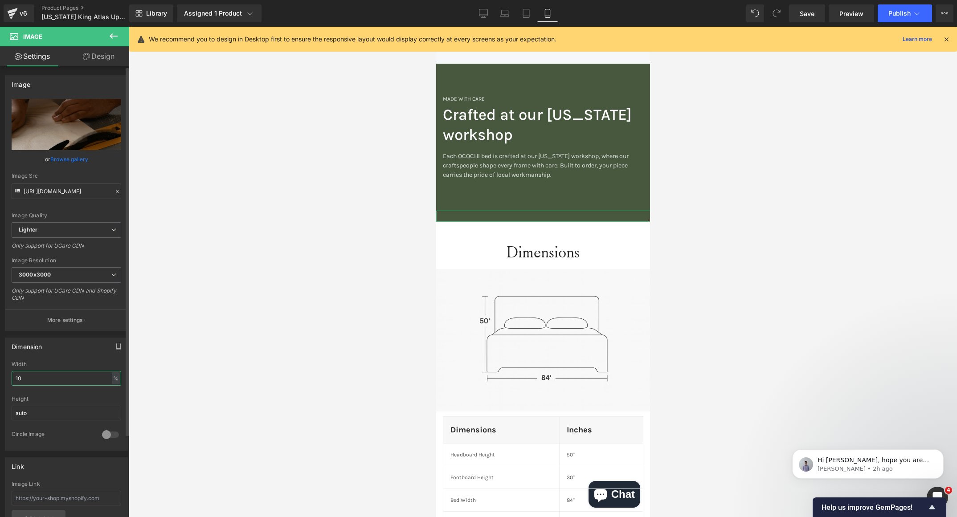
type input "100"
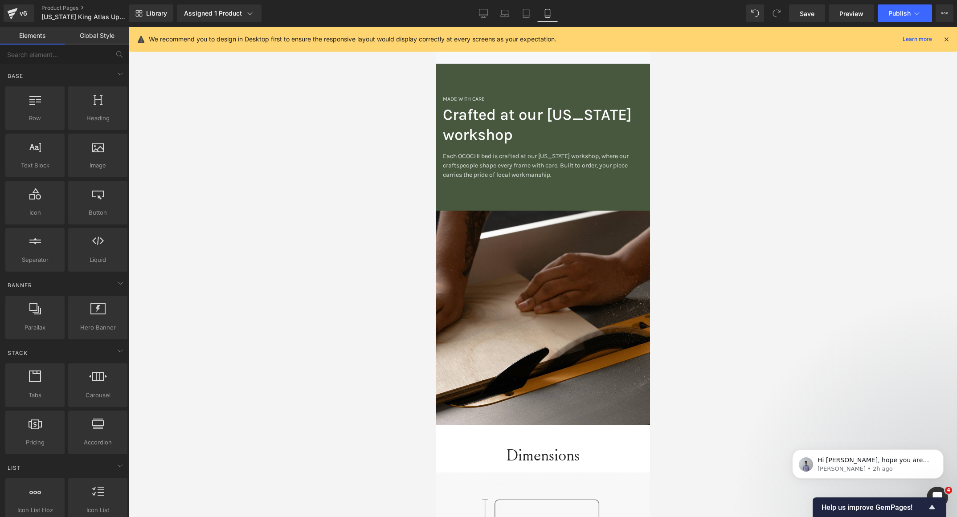
click at [252, 271] on div at bounding box center [543, 272] width 828 height 490
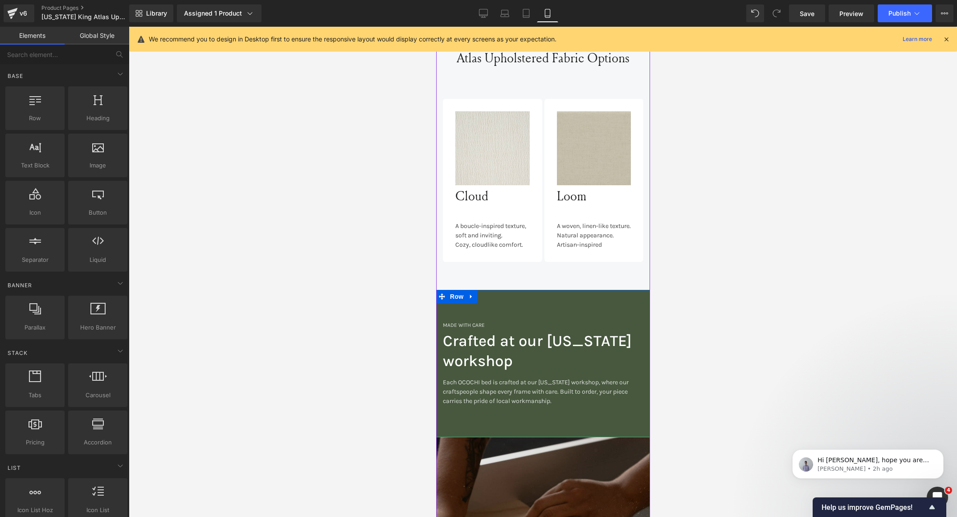
scroll to position [913, 0]
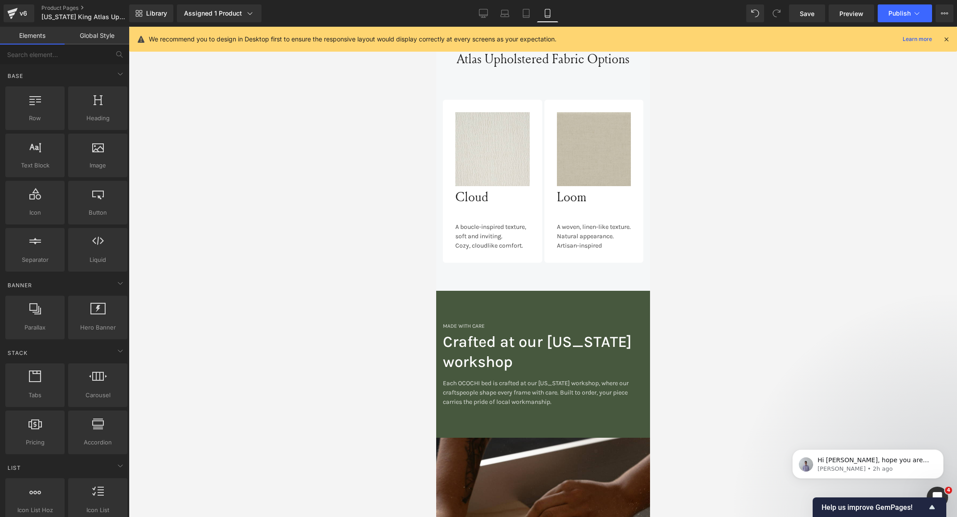
click at [494, 479] on div "Loading Product Data" at bounding box center [478, 482] width 64 height 10
click at [710, 342] on div at bounding box center [543, 272] width 828 height 490
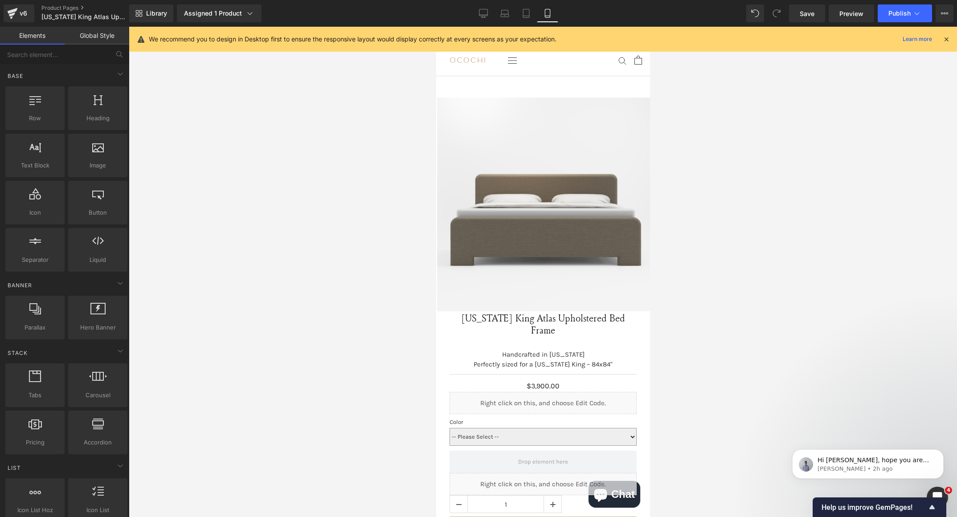
scroll to position [0, 0]
click at [805, 18] on link "Save" at bounding box center [807, 13] width 36 height 18
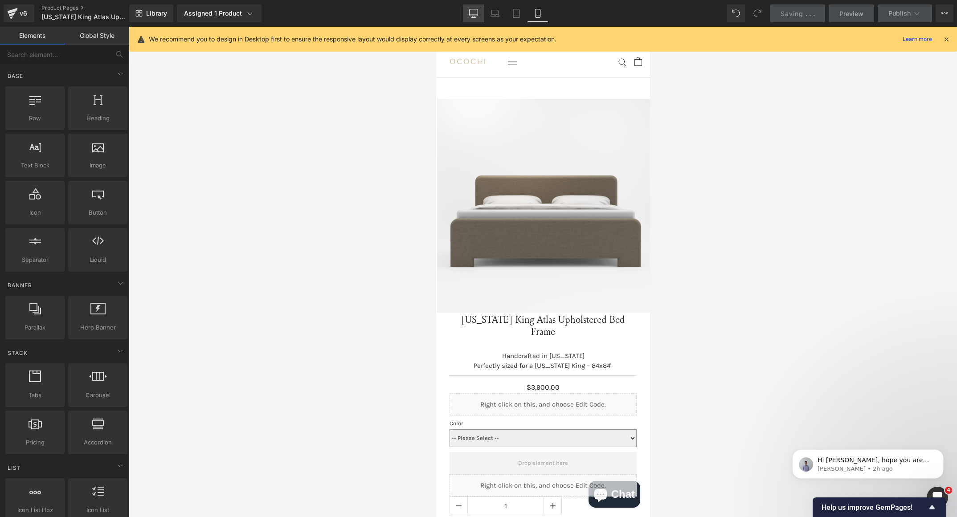
click at [469, 7] on link "Desktop" at bounding box center [473, 13] width 21 height 18
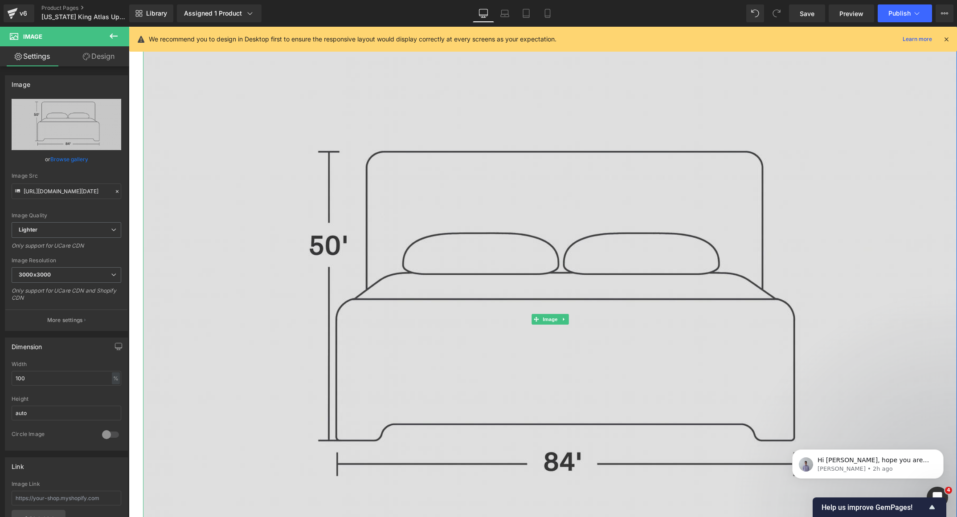
scroll to position [1382, 0]
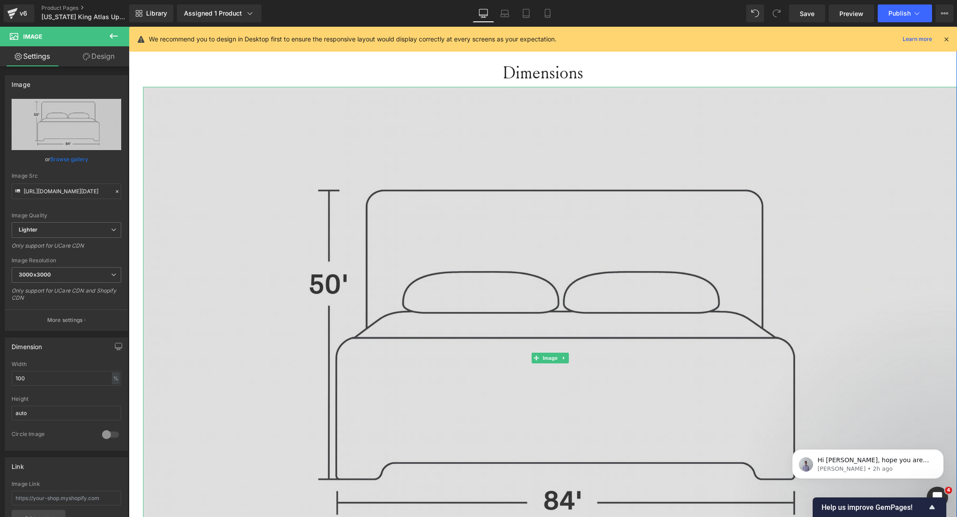
click at [465, 96] on img at bounding box center [550, 358] width 814 height 542
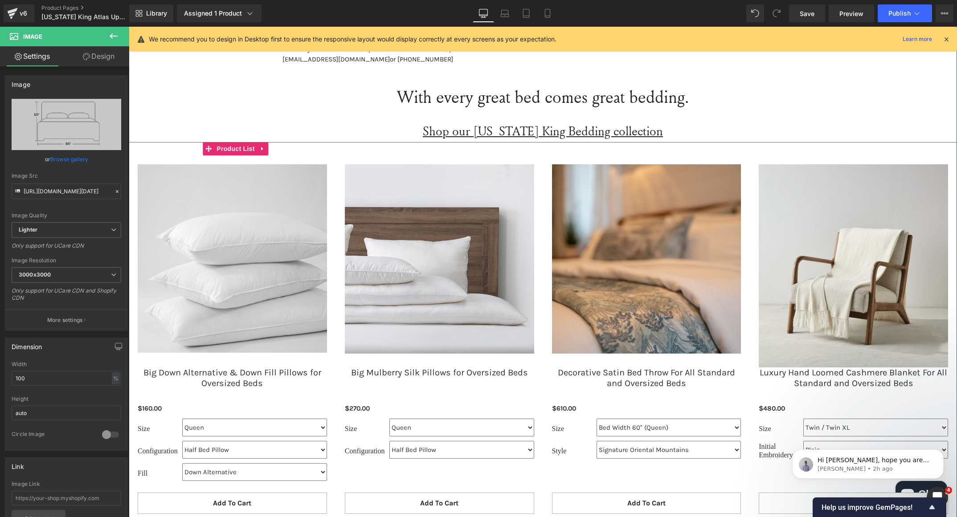
scroll to position [1108, 0]
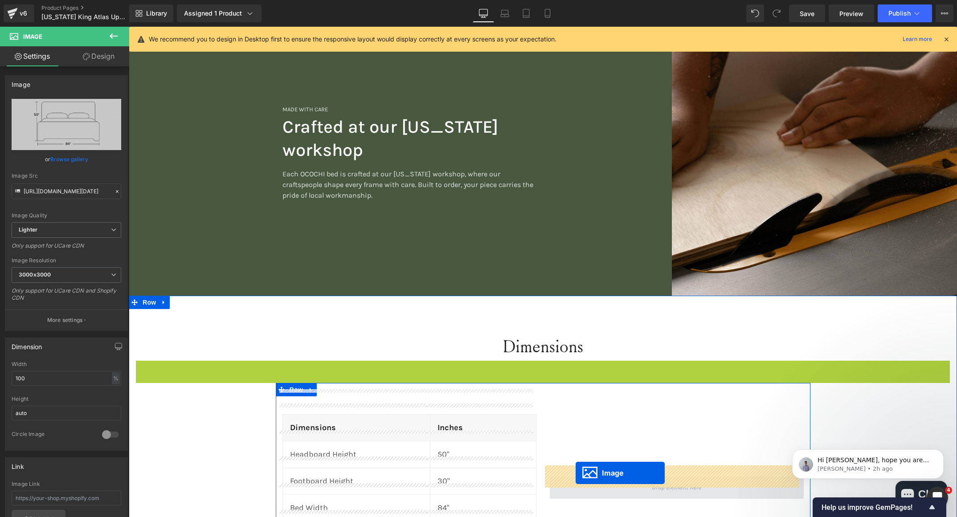
drag, startPoint x: 530, startPoint y: 109, endPoint x: 575, endPoint y: 473, distance: 367.2
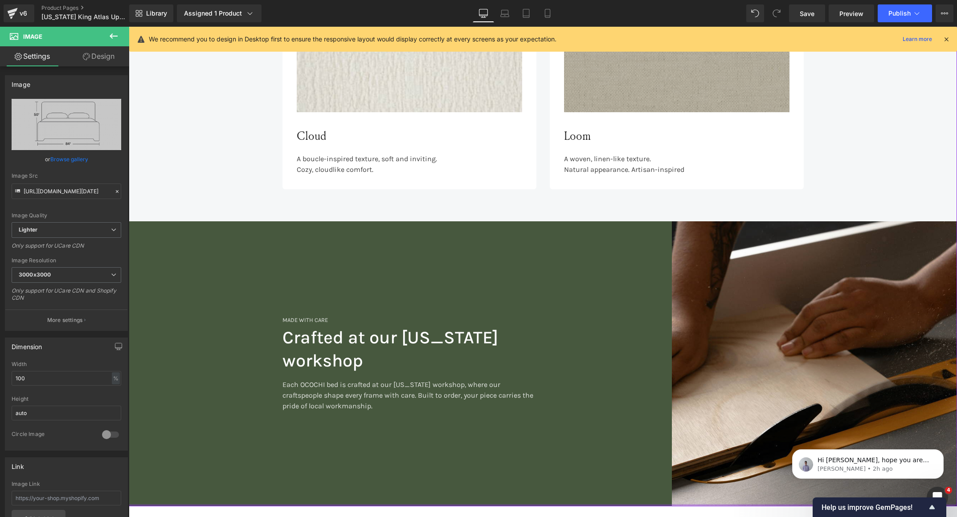
scroll to position [860, 0]
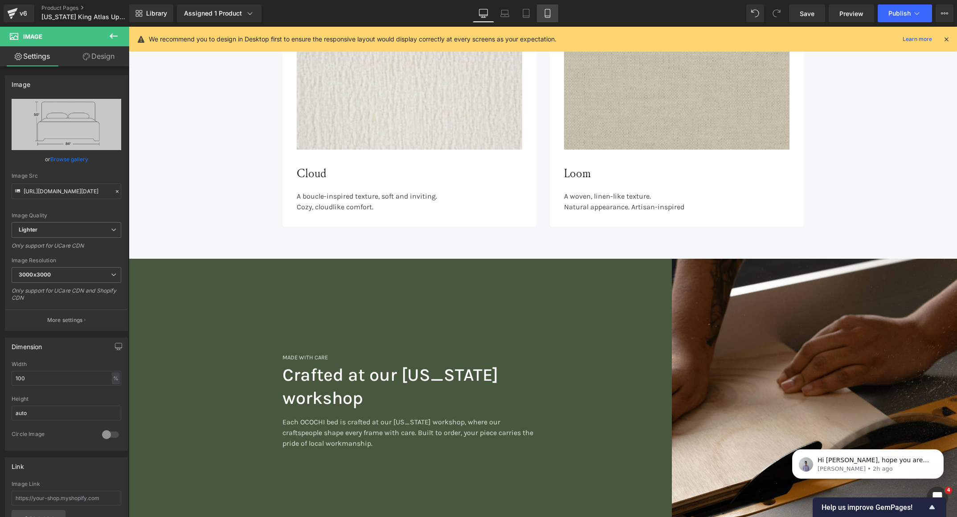
click at [550, 21] on link "Mobile" at bounding box center [547, 13] width 21 height 18
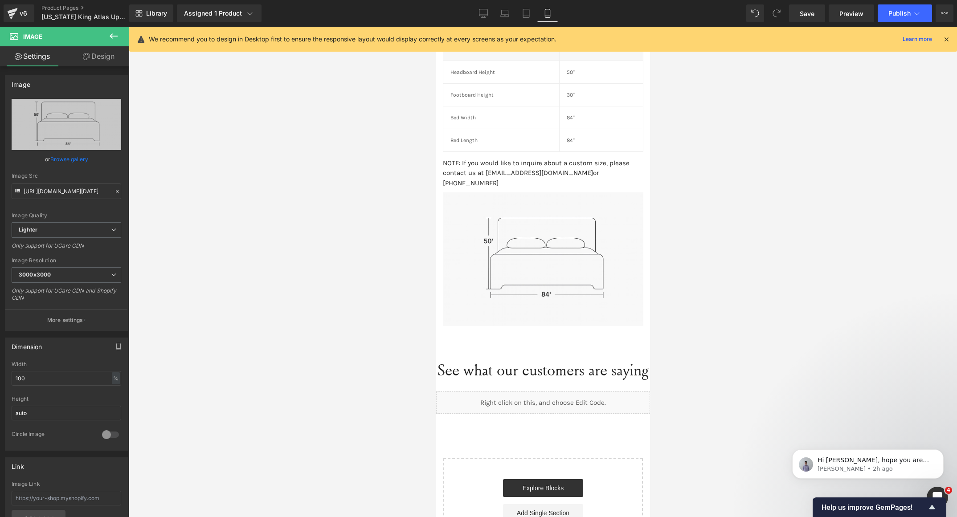
scroll to position [1580, 0]
click at [804, 12] on span "Save" at bounding box center [806, 13] width 15 height 9
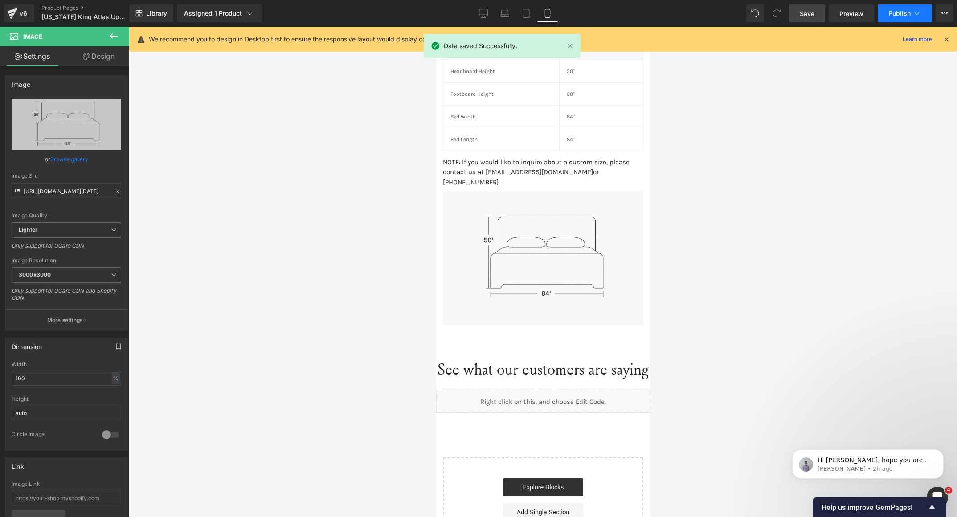
click at [898, 8] on button "Publish" at bounding box center [904, 13] width 54 height 18
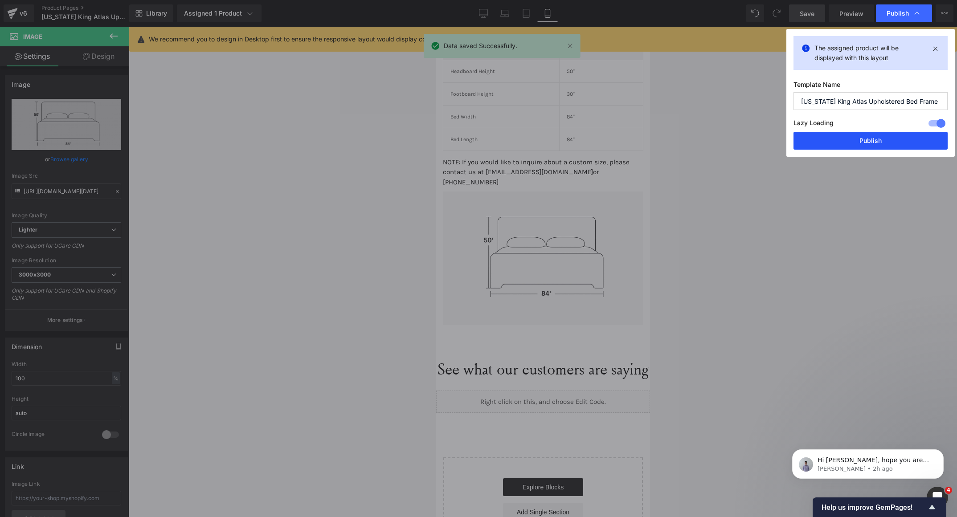
click at [846, 146] on button "Publish" at bounding box center [870, 141] width 154 height 18
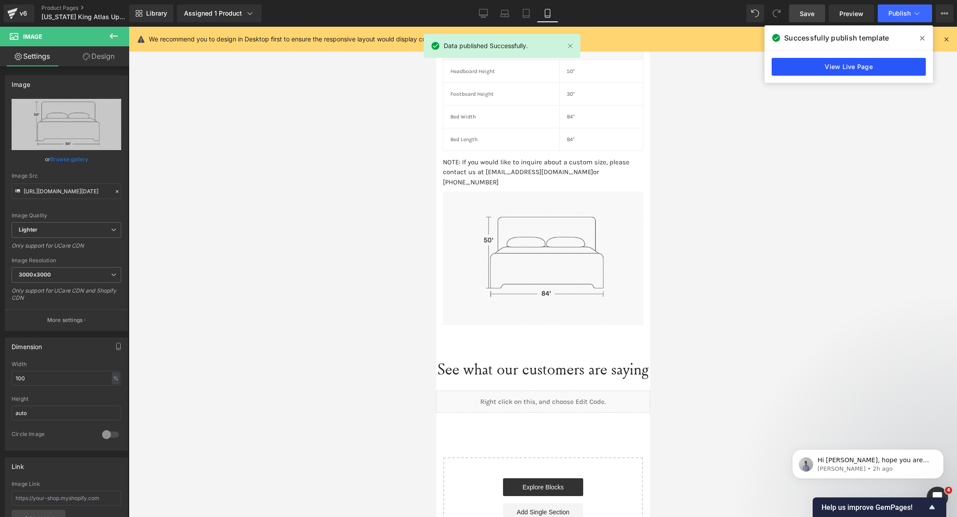
click at [844, 62] on link "View Live Page" at bounding box center [848, 67] width 154 height 18
